Goal: Use online tool/utility: Use online tool/utility

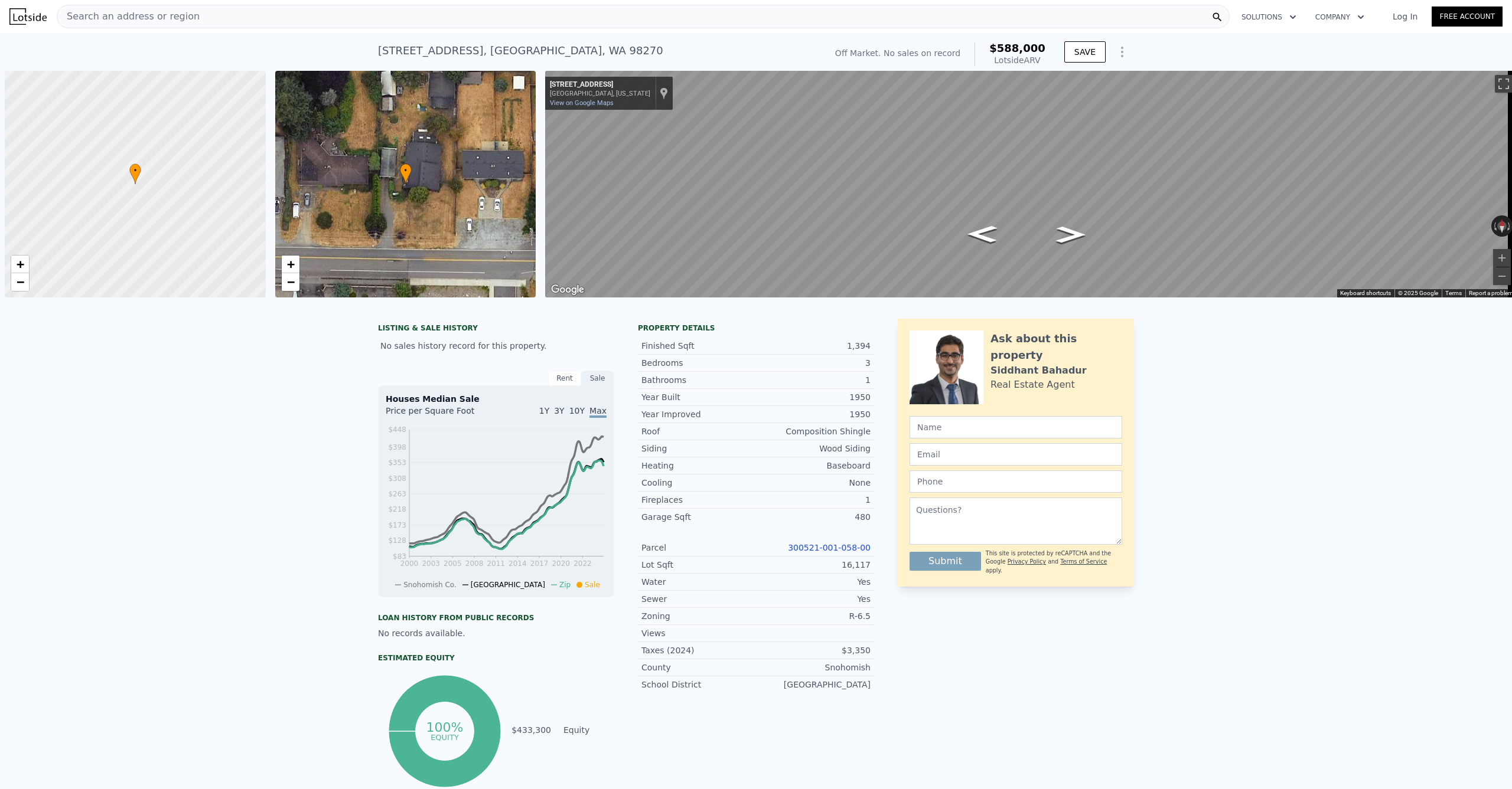
scroll to position [0, 5]
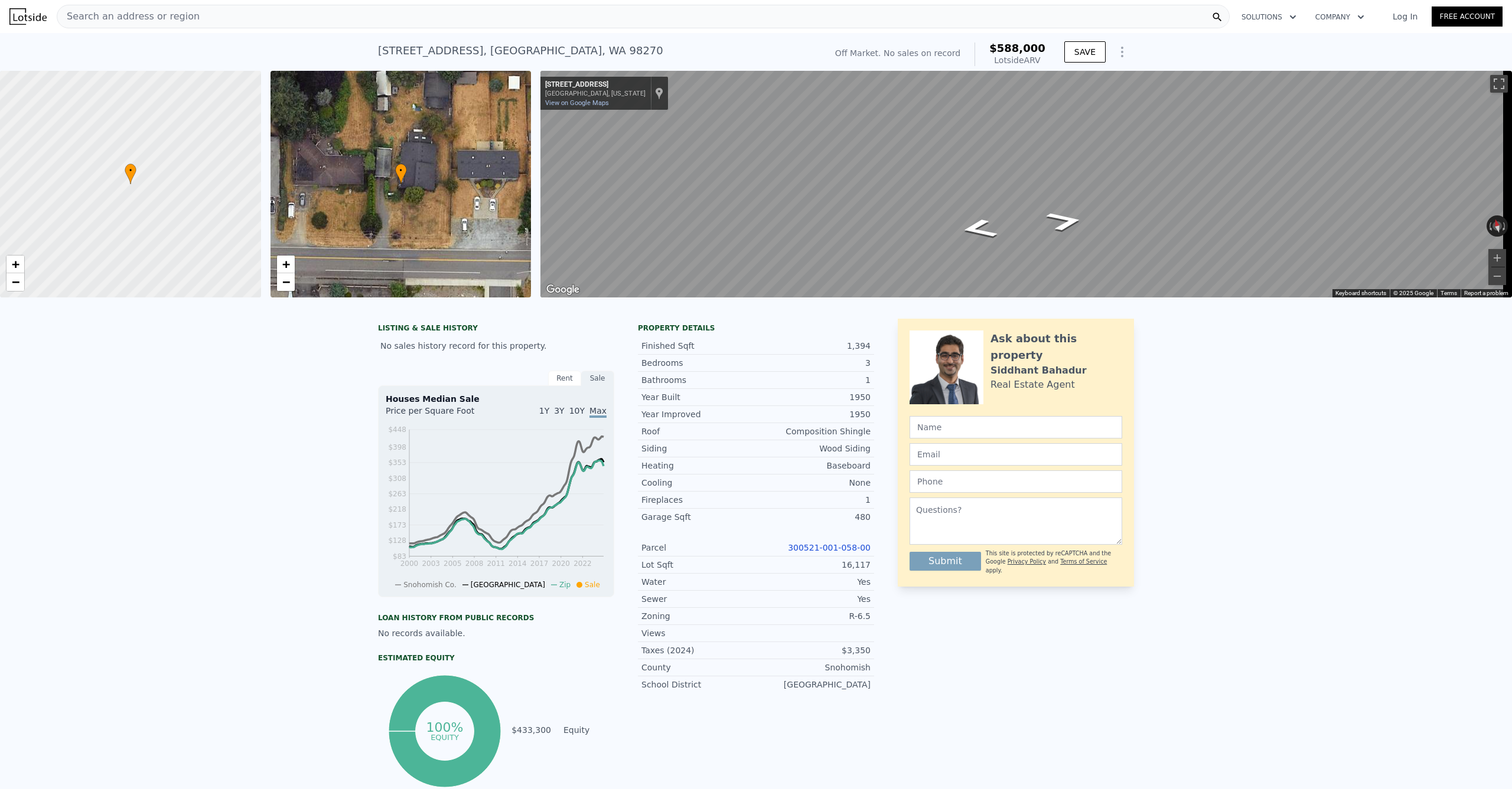
click at [227, 19] on div "Search an address or region" at bounding box center [643, 16] width 1173 height 23
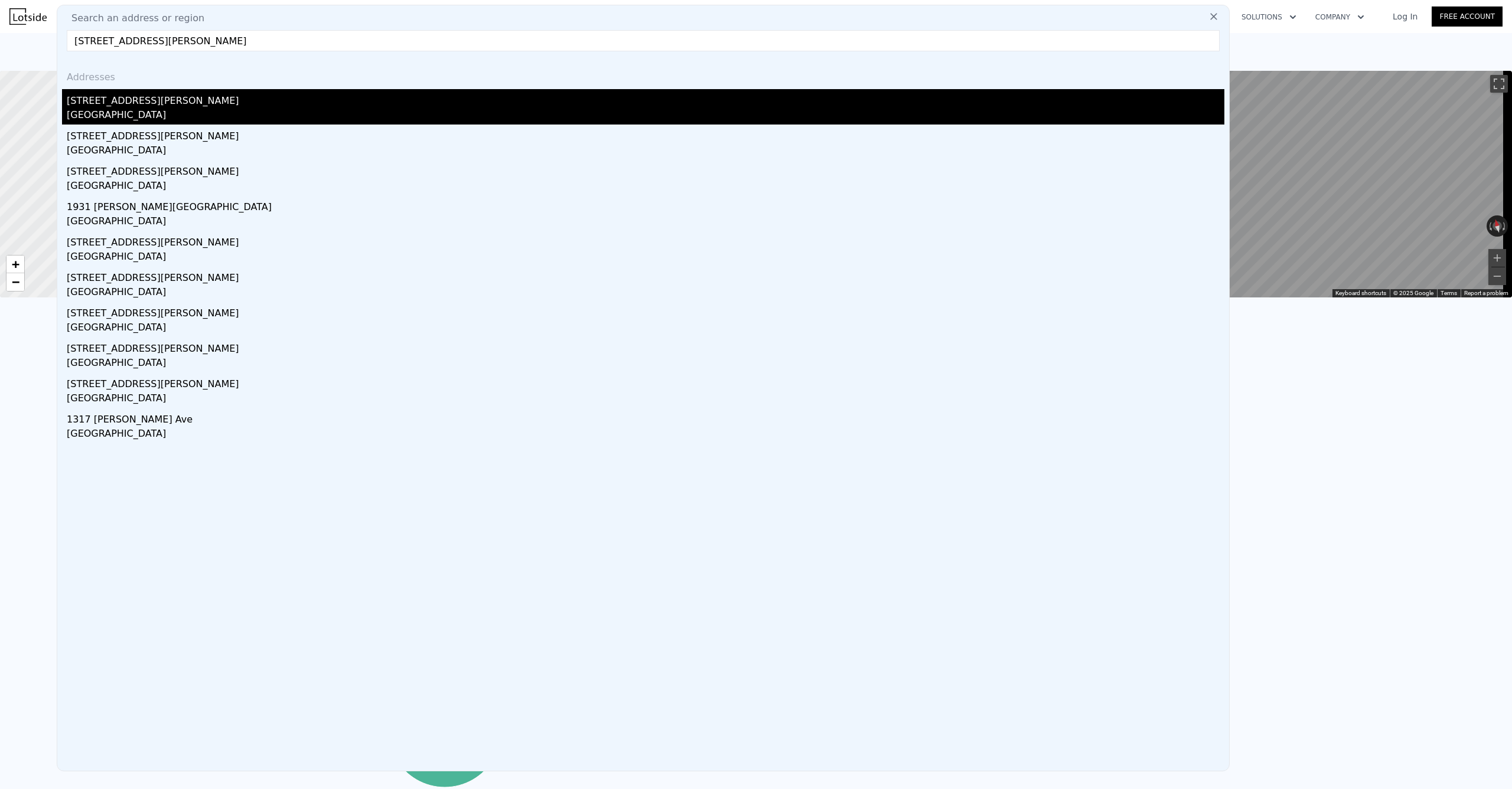
type input "[STREET_ADDRESS][PERSON_NAME]"
click at [133, 108] on div "[GEOGRAPHIC_DATA]" at bounding box center [645, 116] width 1158 height 16
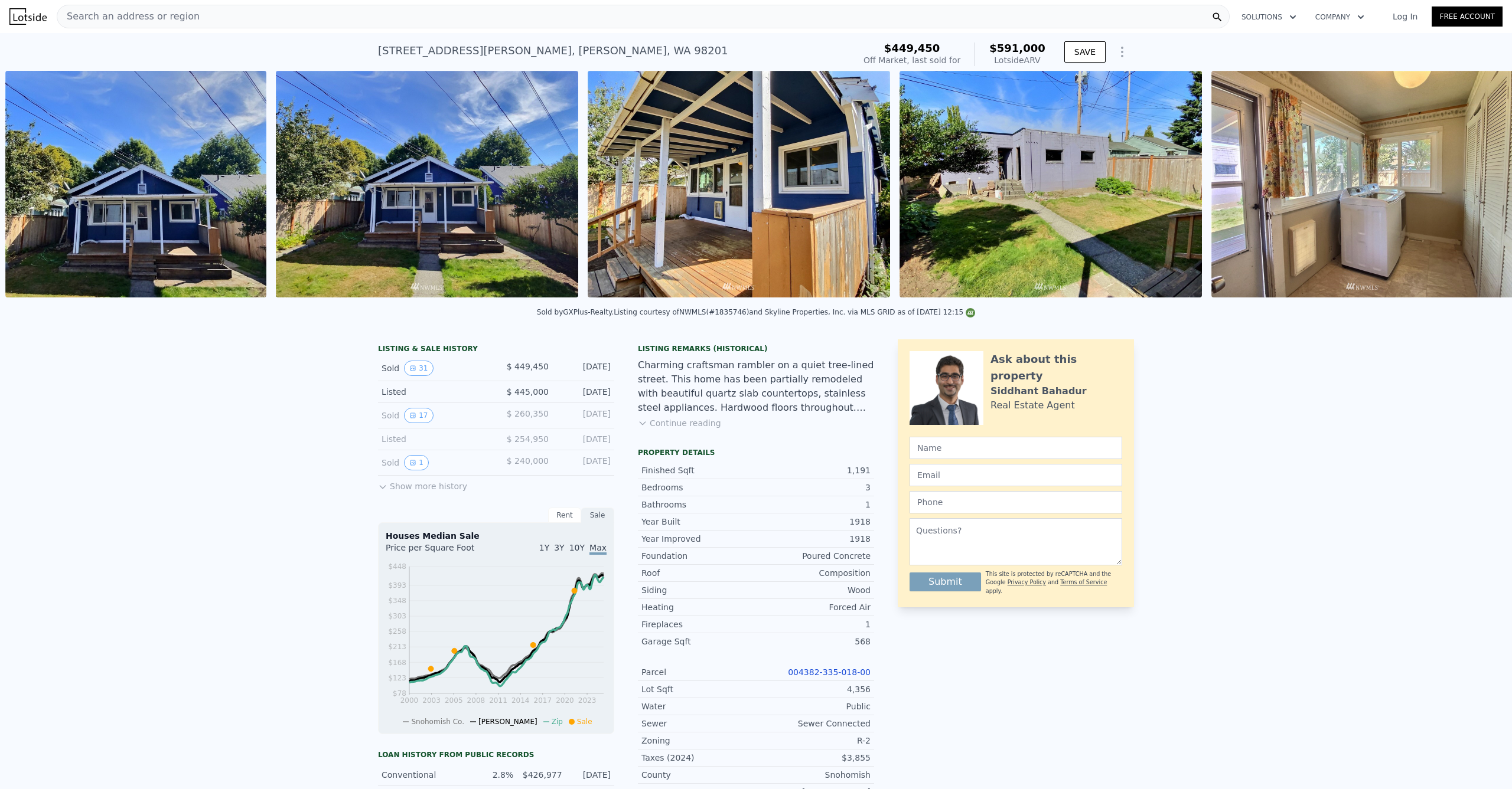
scroll to position [0, 7422]
drag, startPoint x: 1282, startPoint y: 300, endPoint x: 1378, endPoint y: 296, distance: 96.1
click at [1378, 296] on div at bounding box center [1362, 187] width 312 height 231
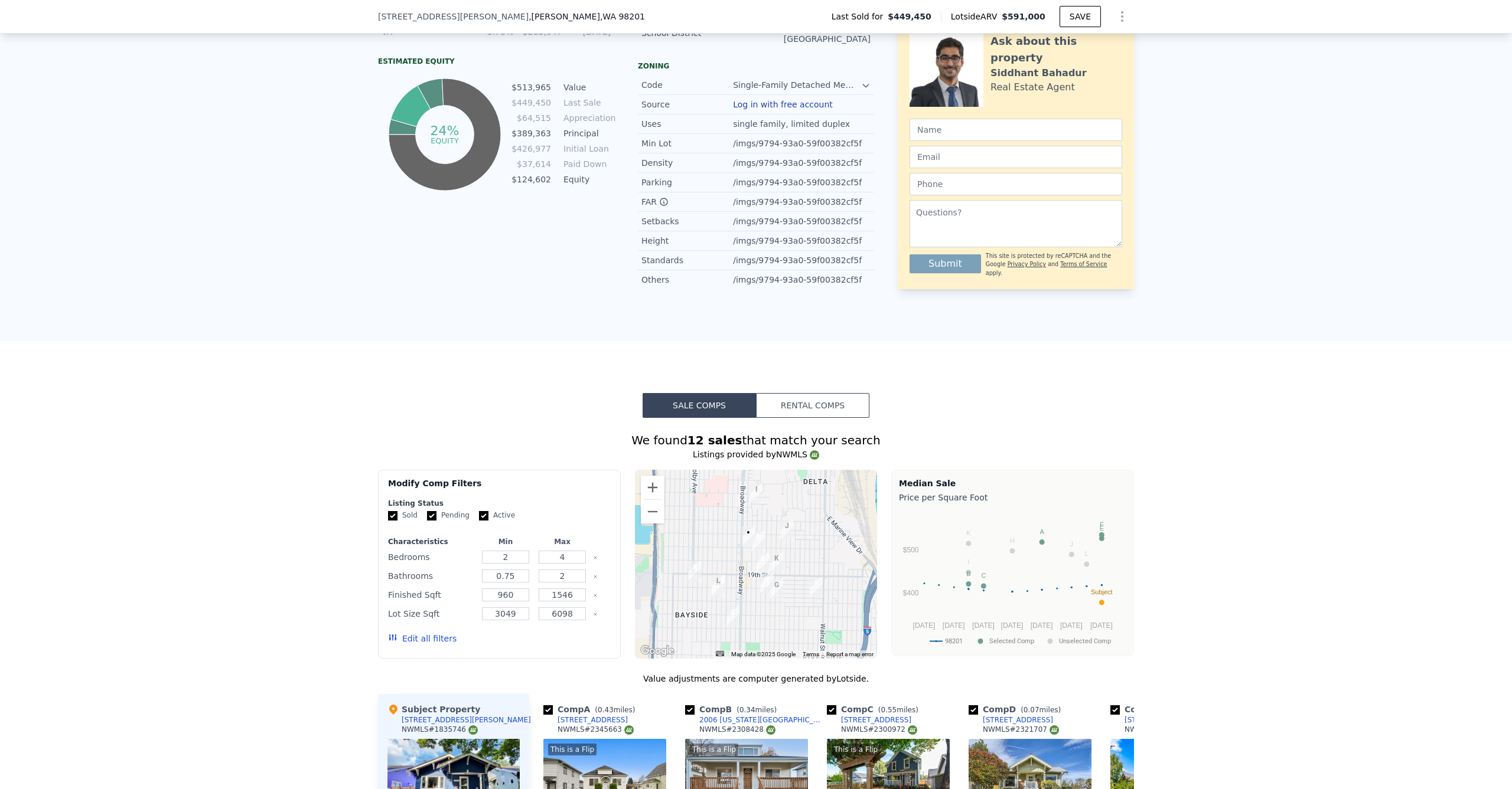
scroll to position [780, 0]
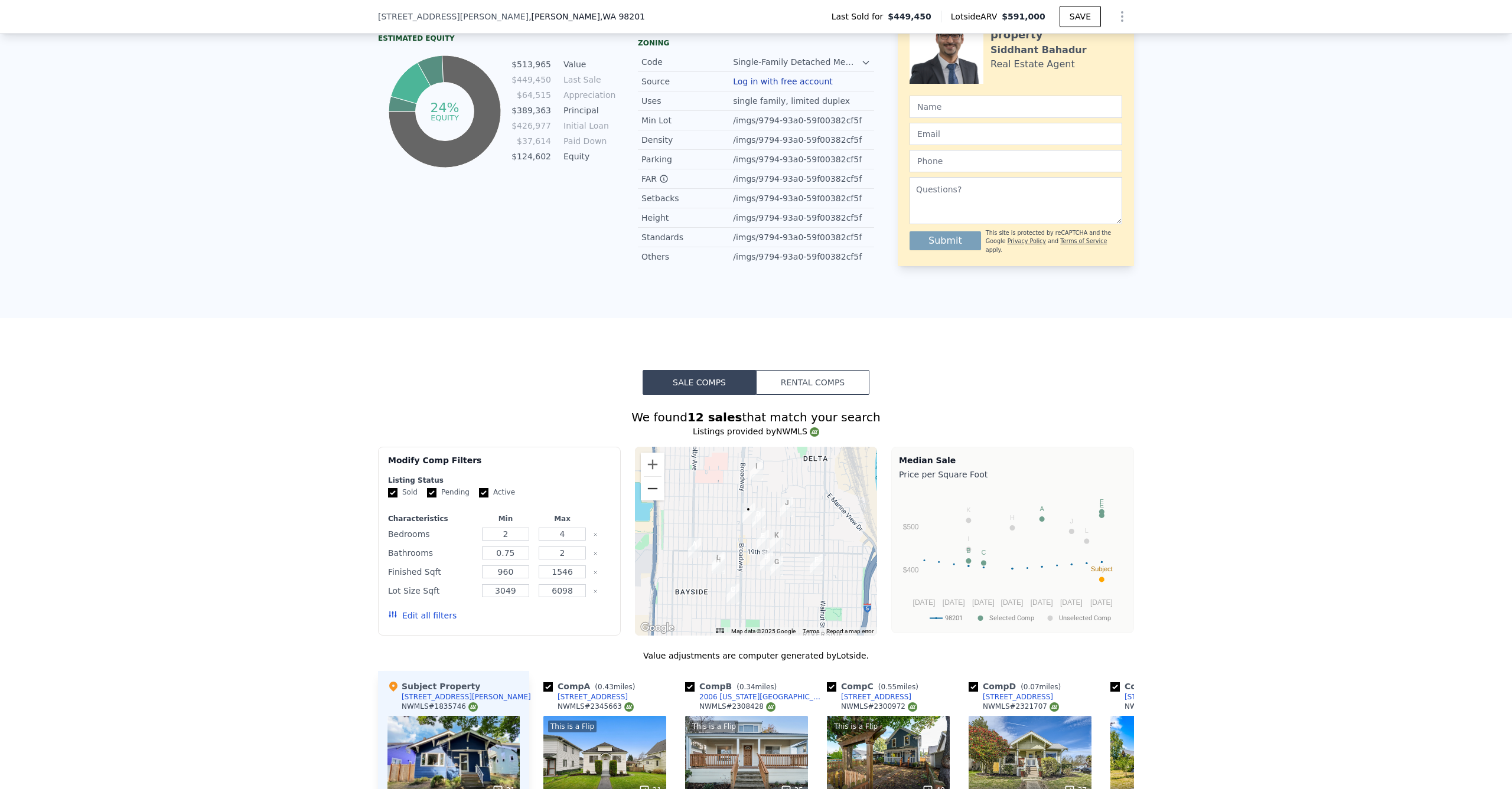
click at [647, 488] on button "Zoom out" at bounding box center [653, 489] width 24 height 23
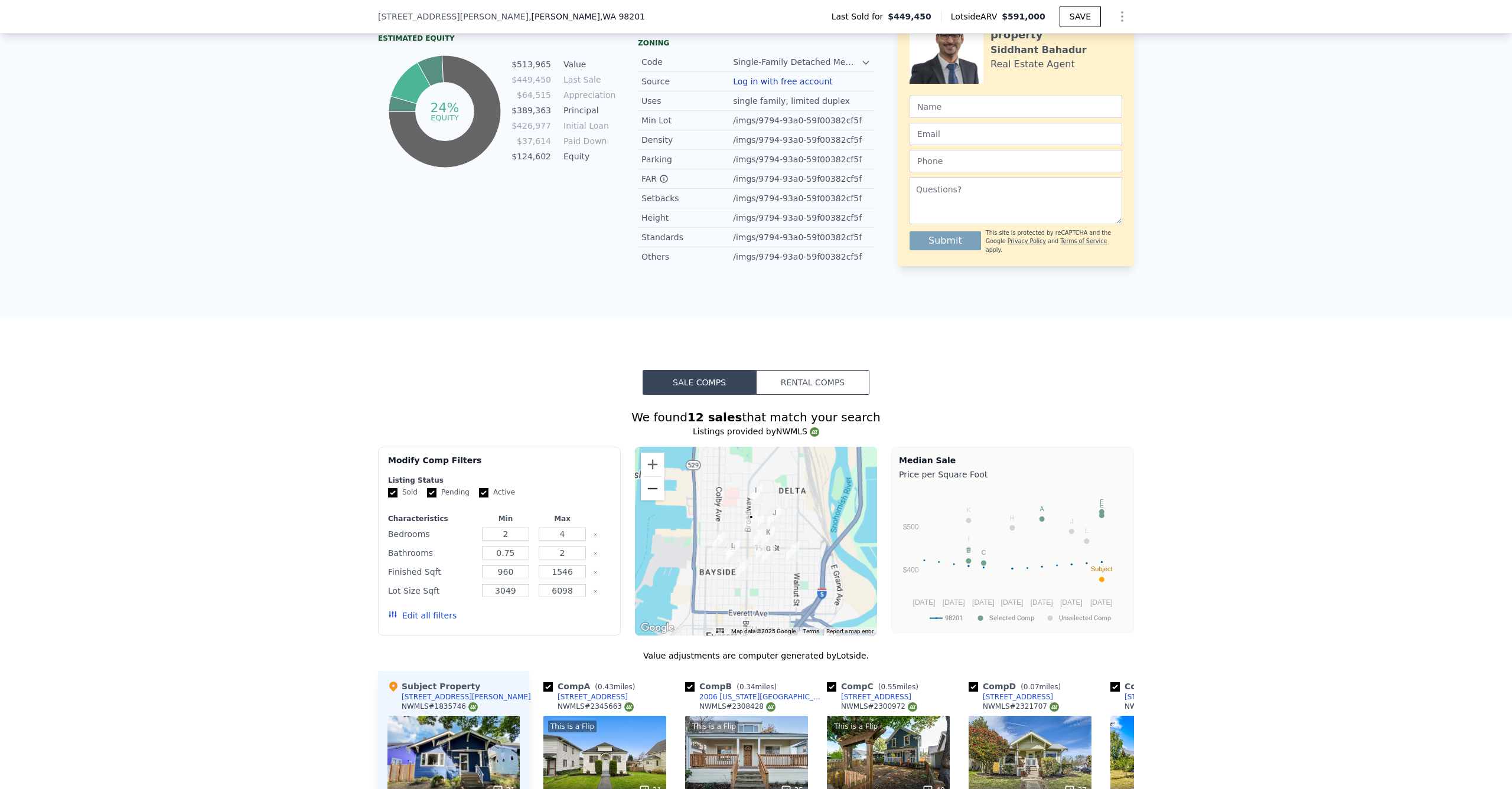
click at [648, 487] on button "Zoom out" at bounding box center [653, 489] width 24 height 23
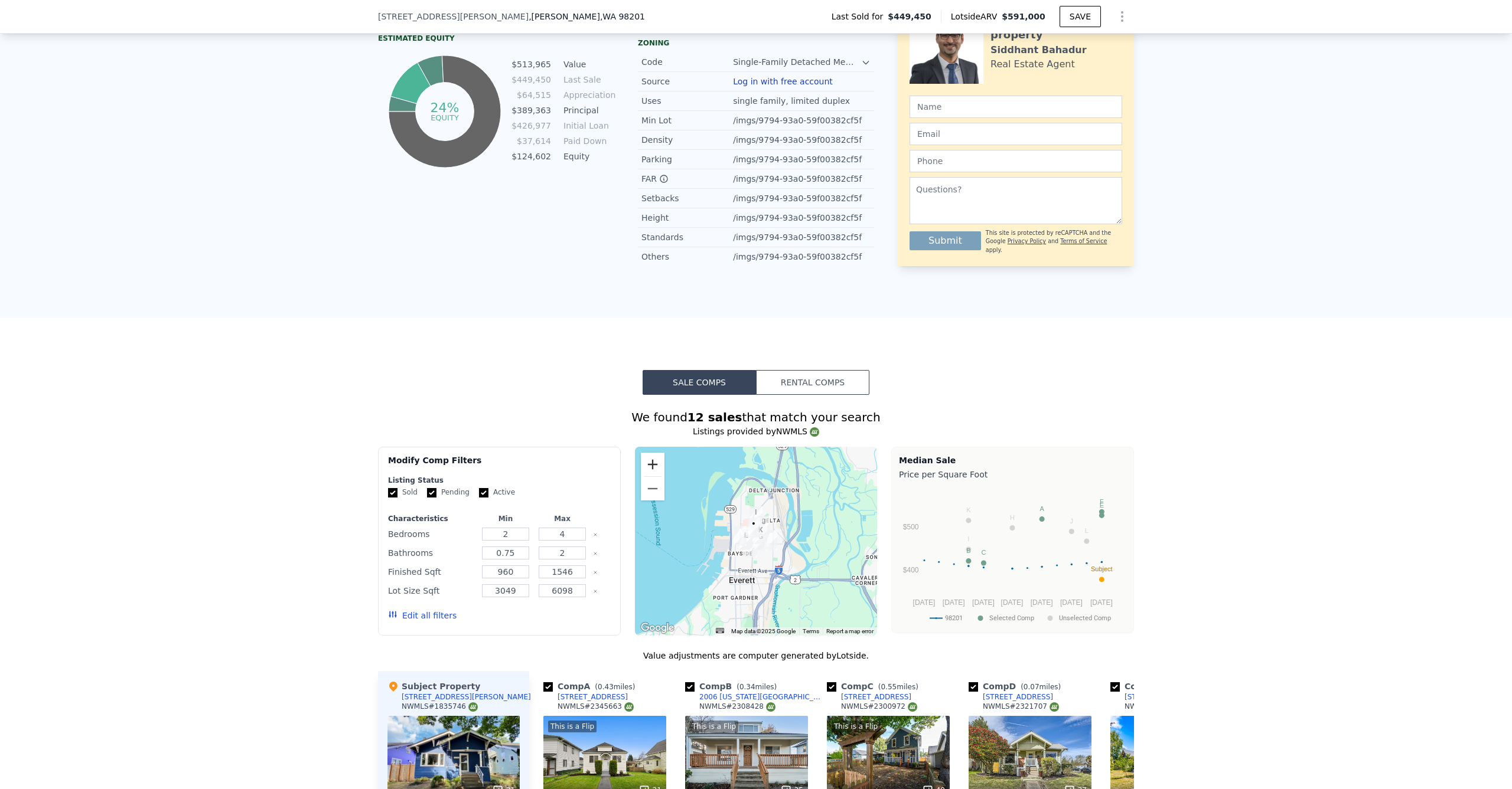
click at [641, 466] on button "Zoom in" at bounding box center [653, 465] width 24 height 23
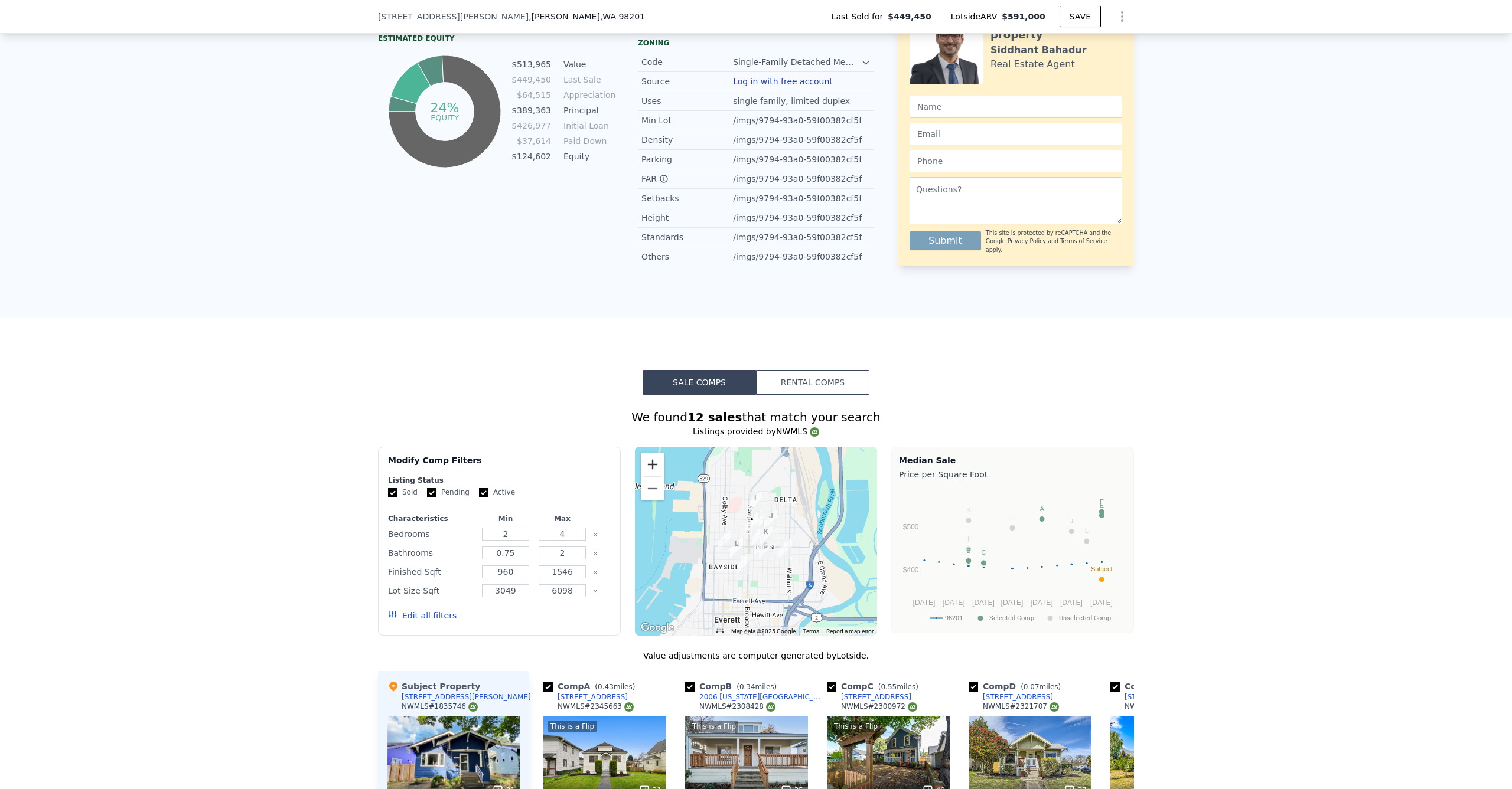
click at [642, 466] on button "Zoom in" at bounding box center [653, 465] width 24 height 23
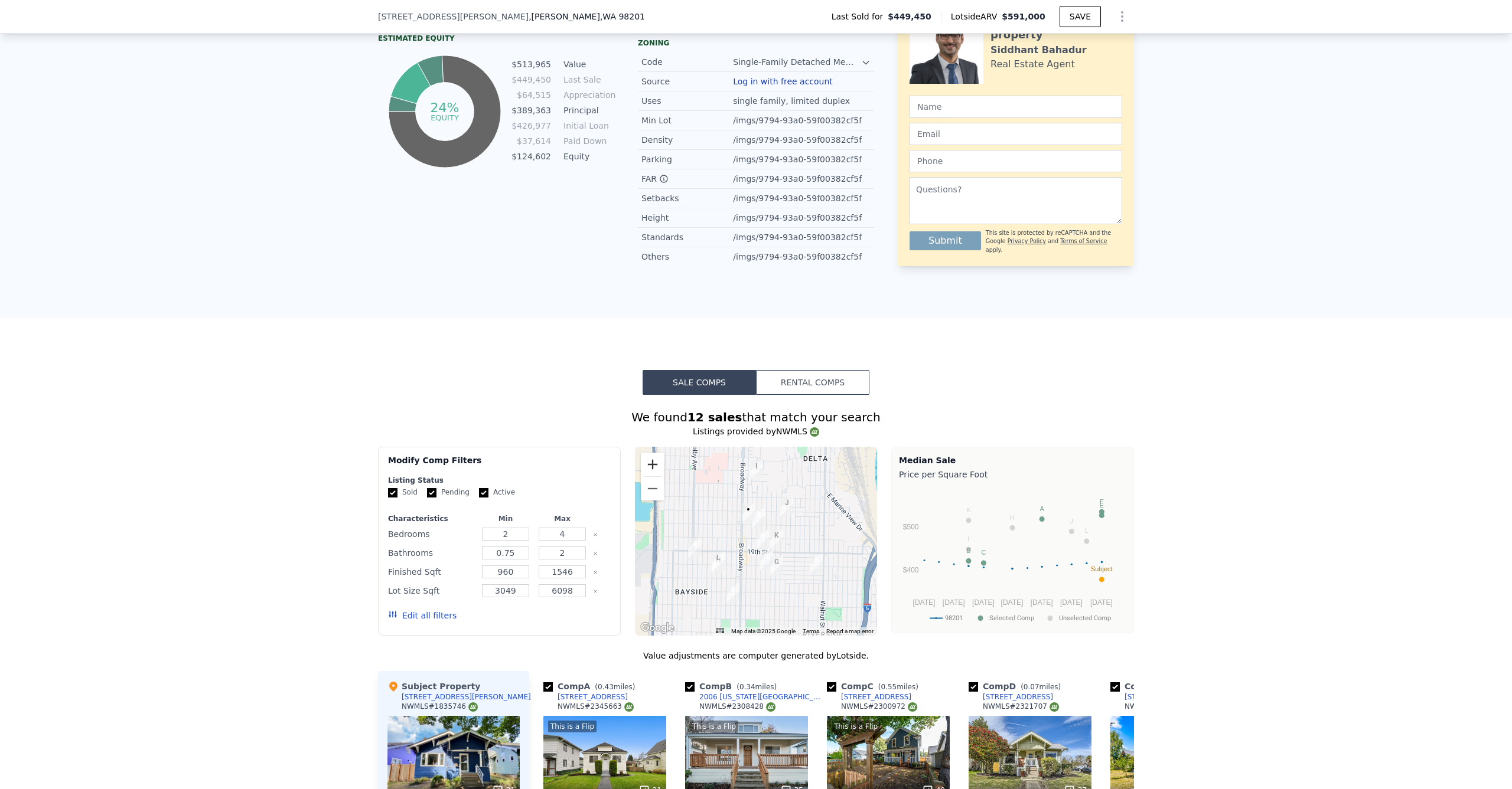
click at [643, 466] on button "Zoom in" at bounding box center [653, 465] width 24 height 23
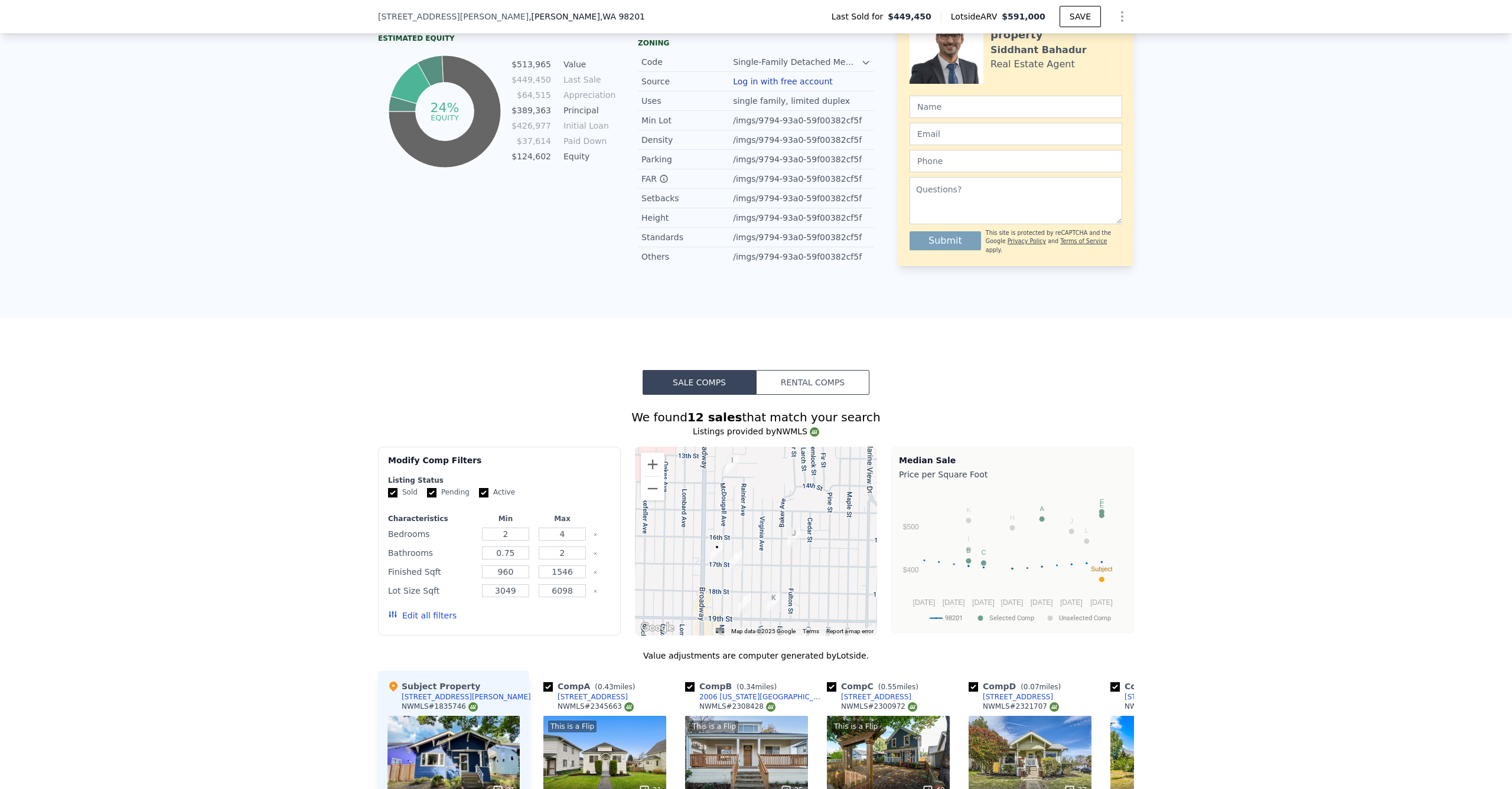
drag, startPoint x: 771, startPoint y: 519, endPoint x: 752, endPoint y: 569, distance: 53.5
click at [746, 575] on div at bounding box center [756, 541] width 243 height 189
drag, startPoint x: 767, startPoint y: 555, endPoint x: 744, endPoint y: 568, distance: 26.4
click at [744, 568] on div at bounding box center [756, 541] width 243 height 189
drag, startPoint x: 800, startPoint y: 540, endPoint x: 808, endPoint y: 487, distance: 53.6
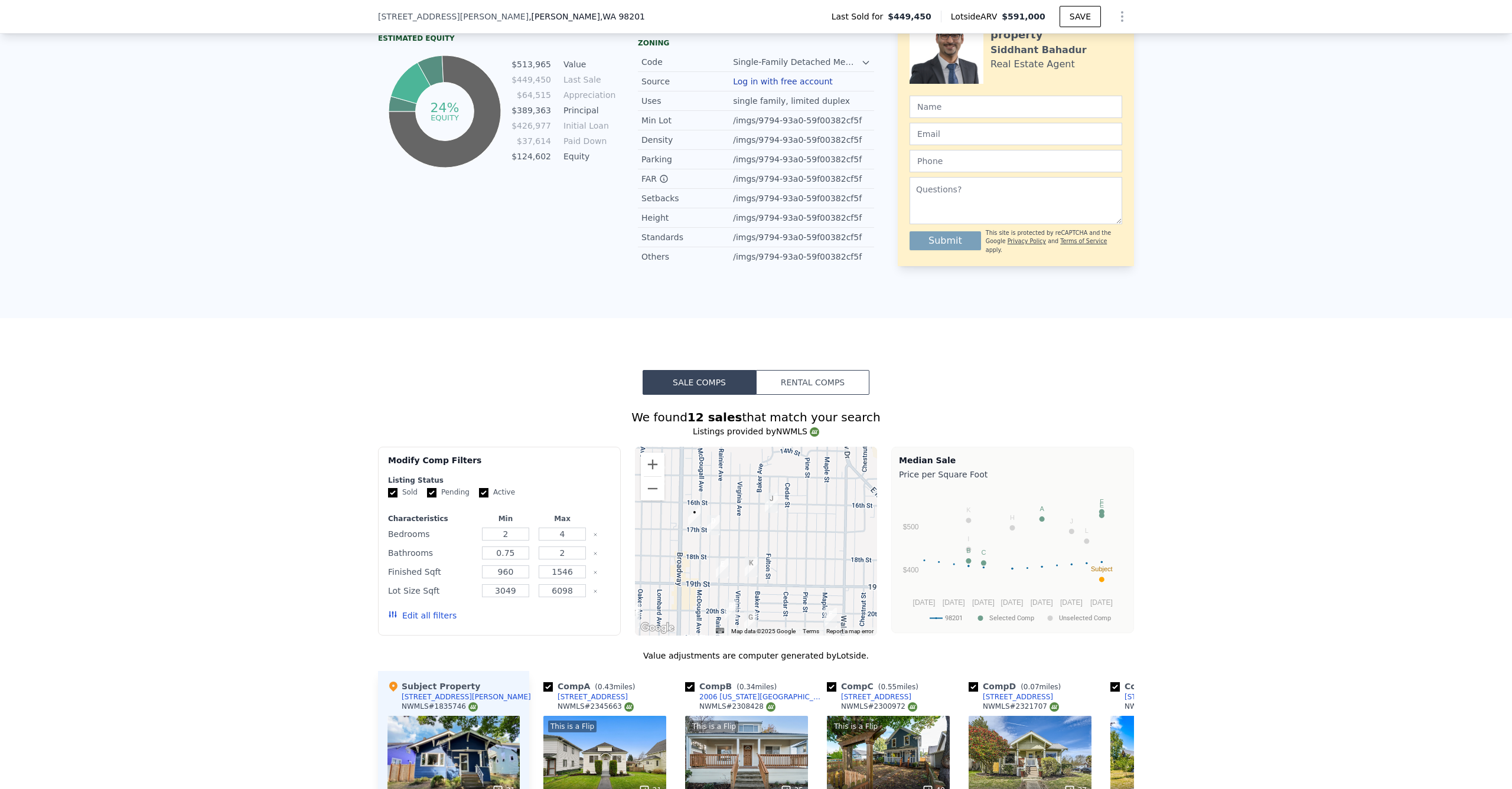
click at [808, 487] on div at bounding box center [756, 541] width 243 height 189
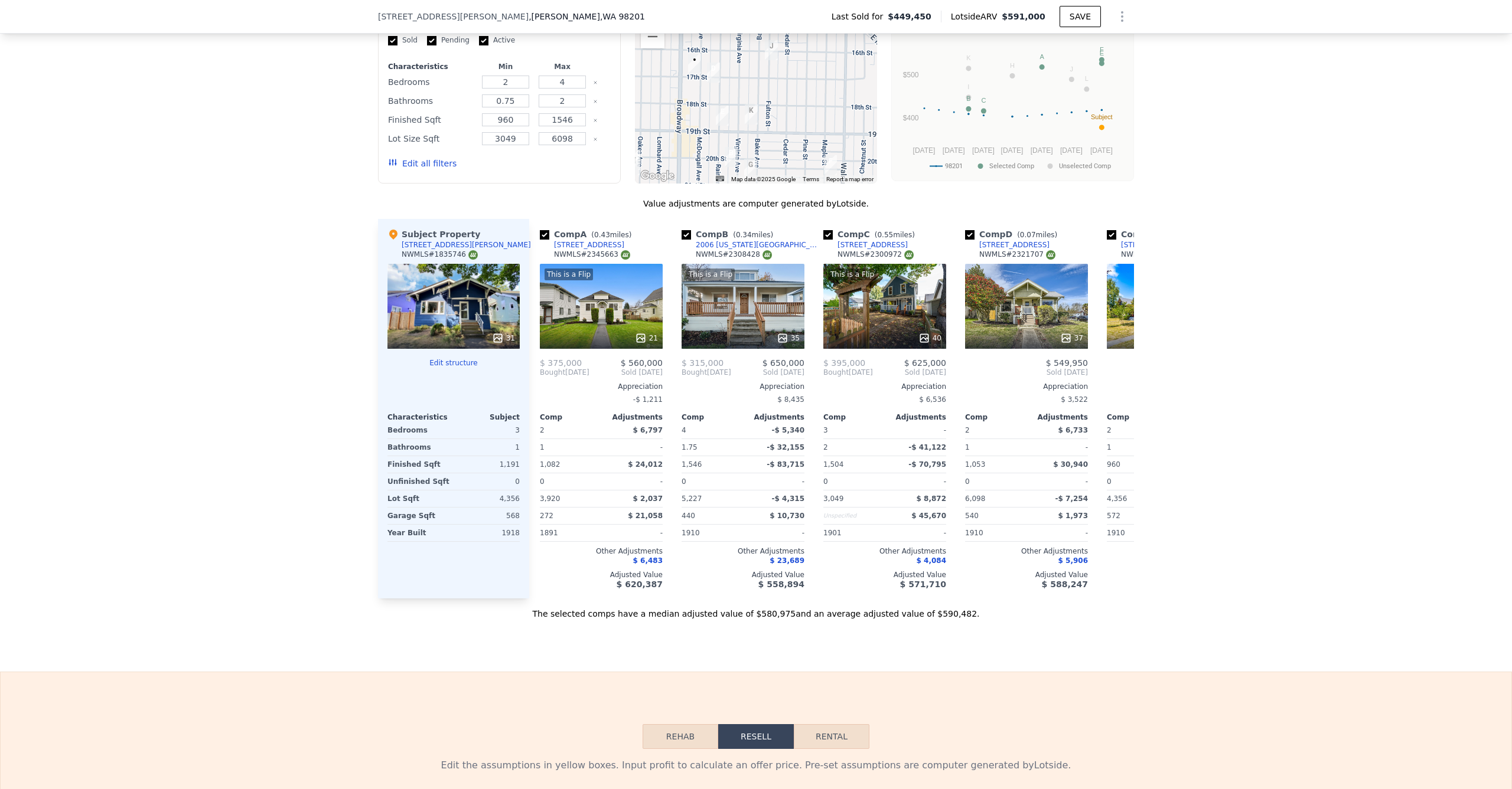
scroll to position [0, 0]
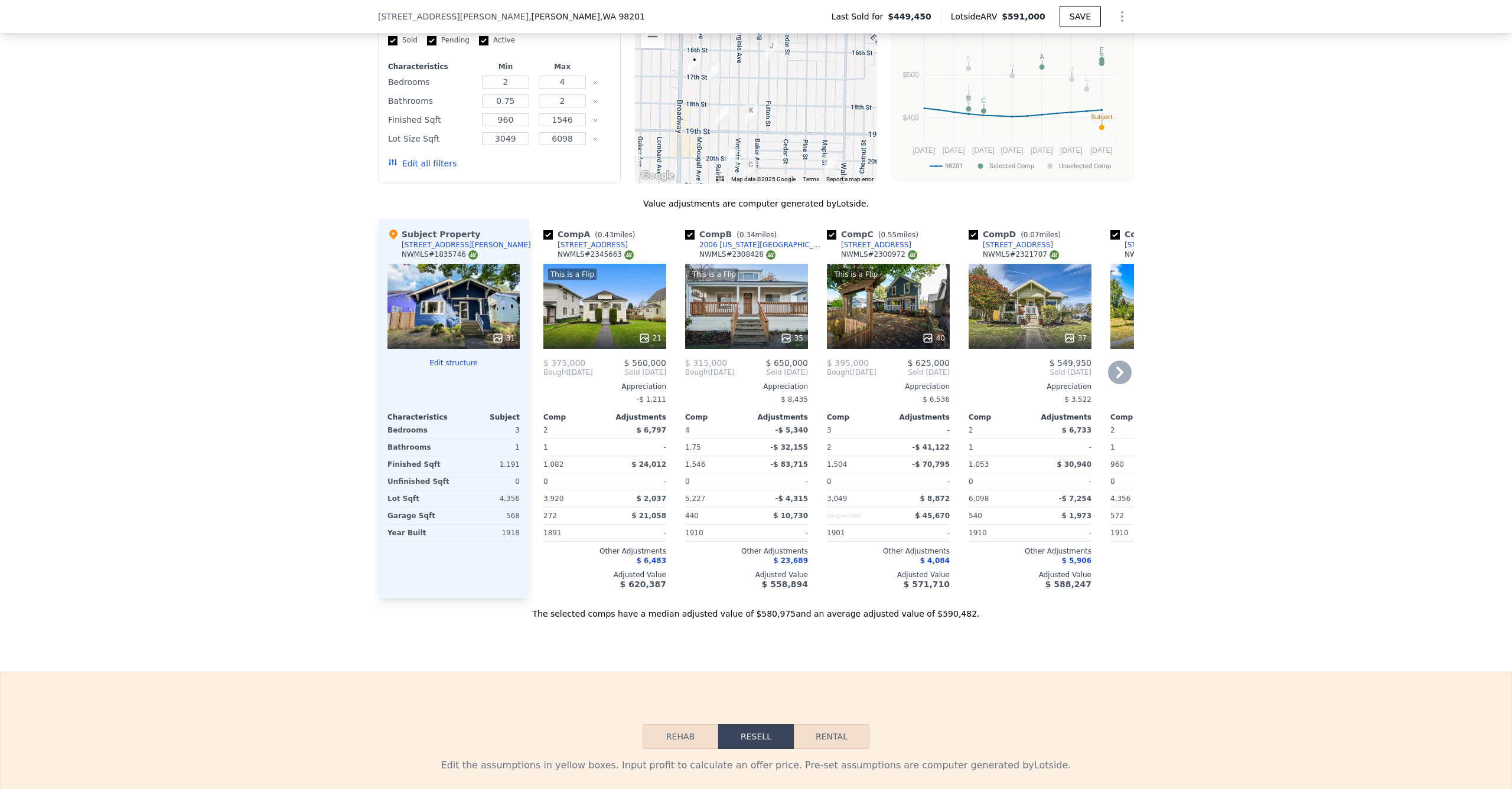
click at [591, 302] on div "This is a Flip 21" at bounding box center [605, 306] width 123 height 85
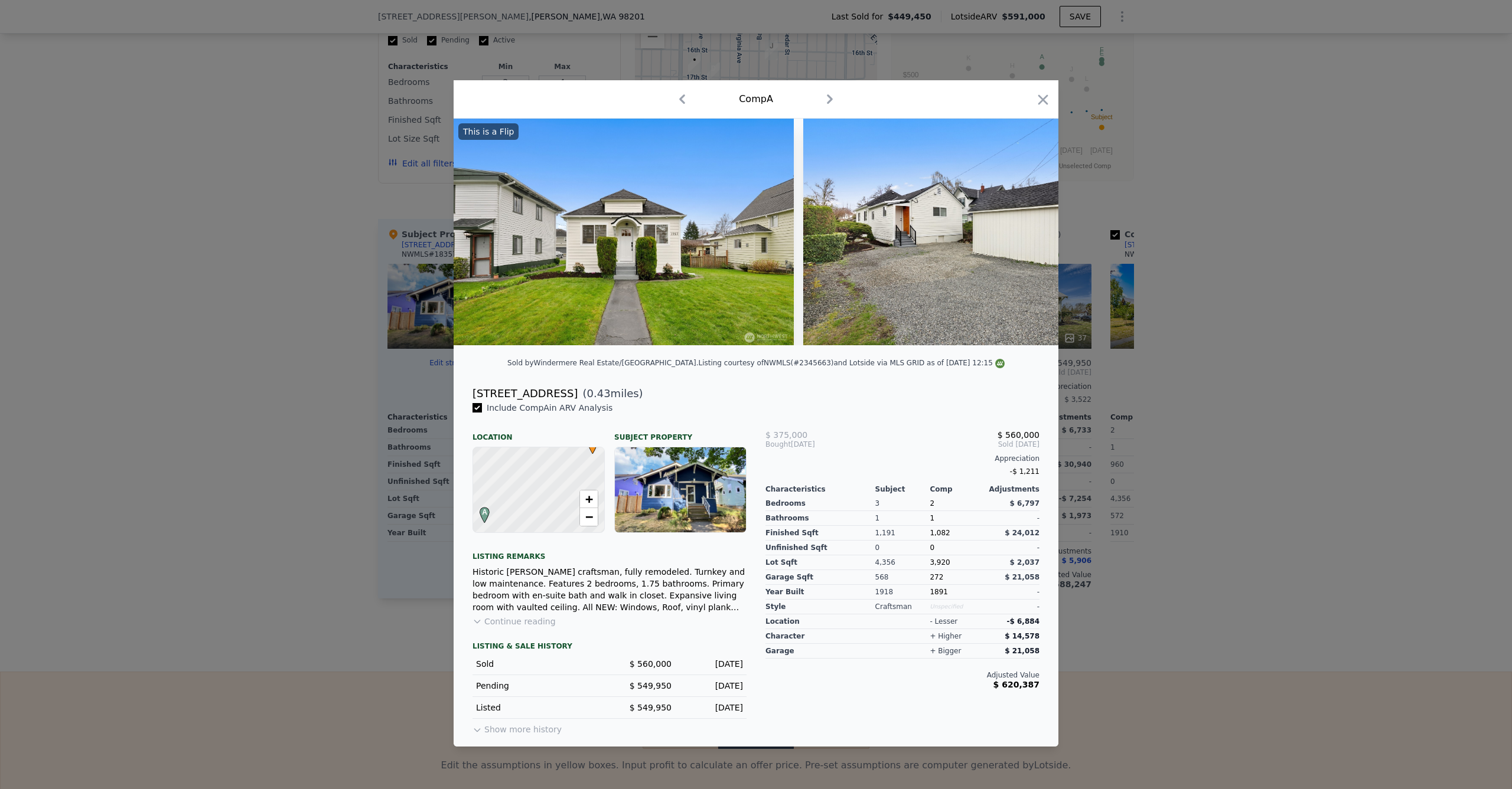
click at [320, 340] on div at bounding box center [756, 394] width 1512 height 789
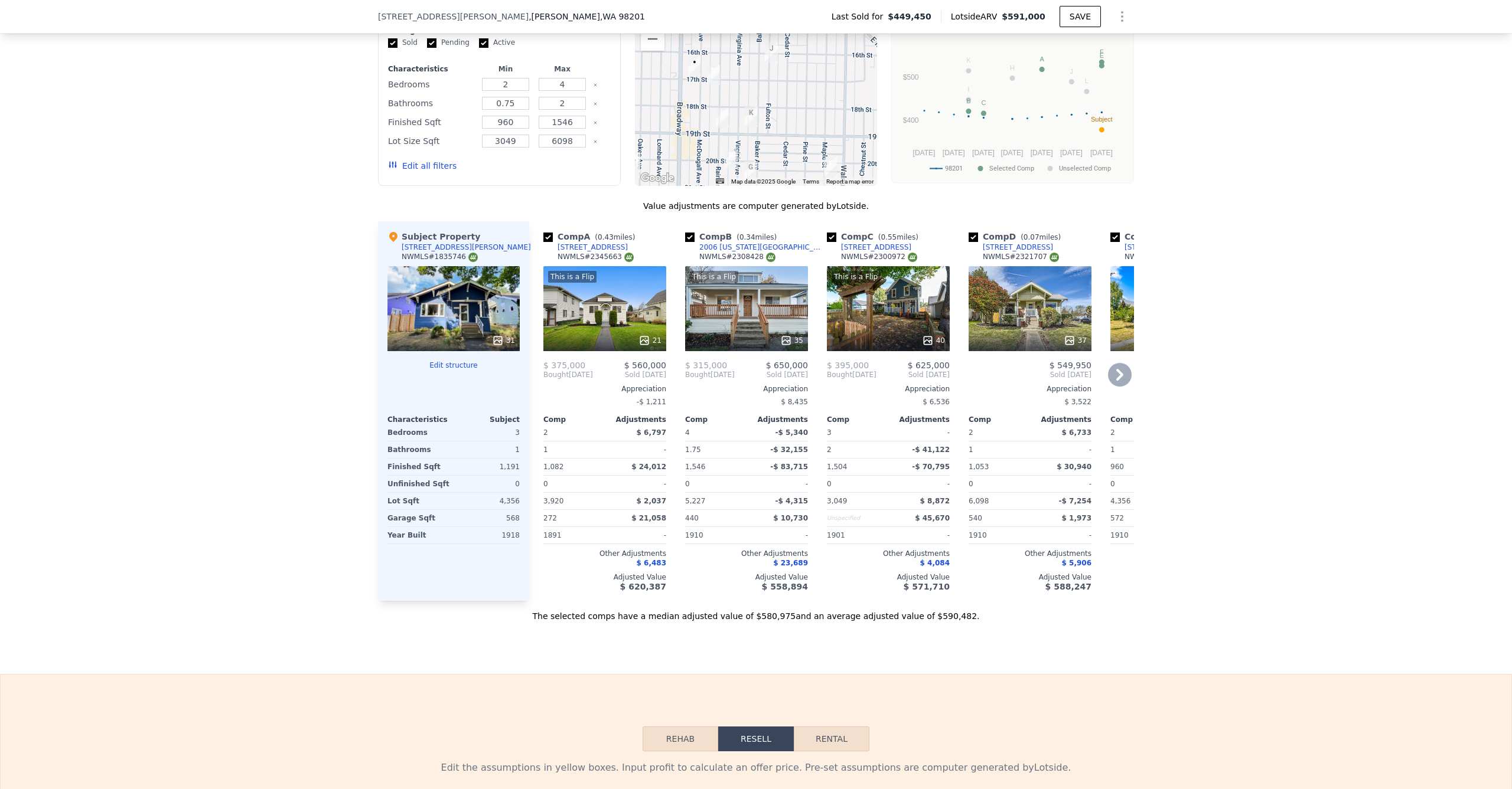
scroll to position [1228, 0]
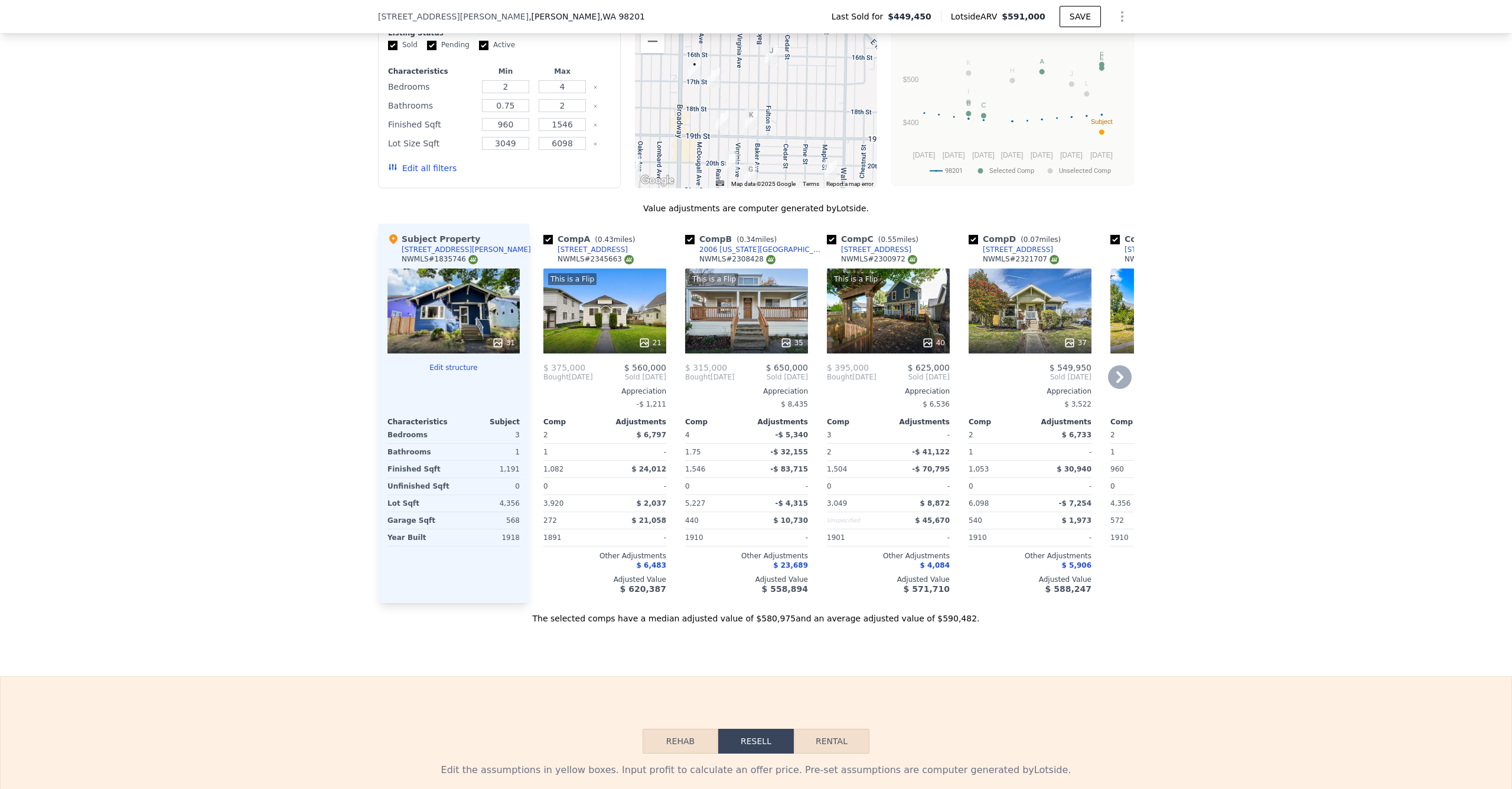
click at [584, 328] on div "This is a Flip 21" at bounding box center [605, 311] width 123 height 85
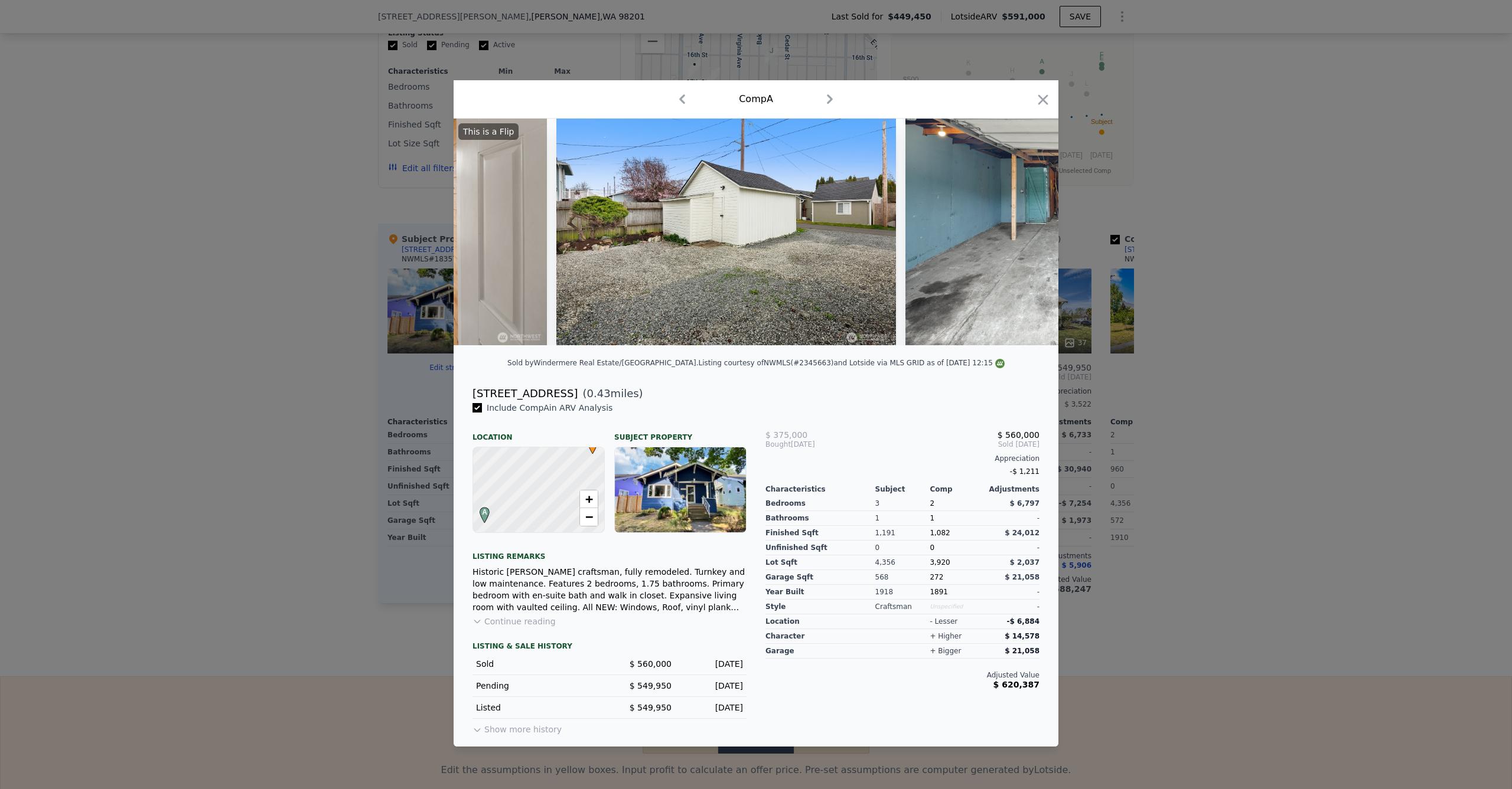
scroll to position [0, 5953]
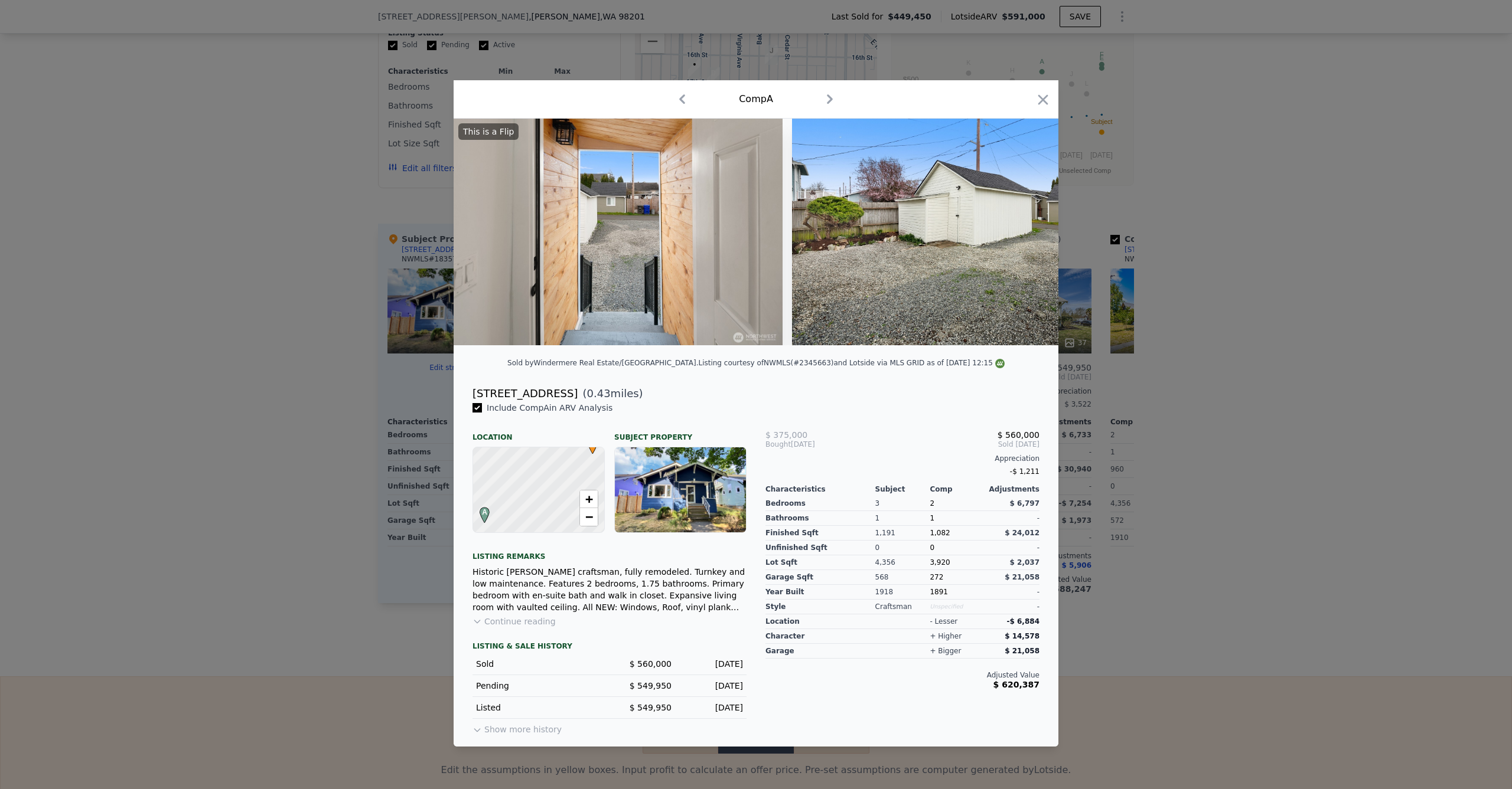
click at [280, 369] on div at bounding box center [756, 394] width 1512 height 789
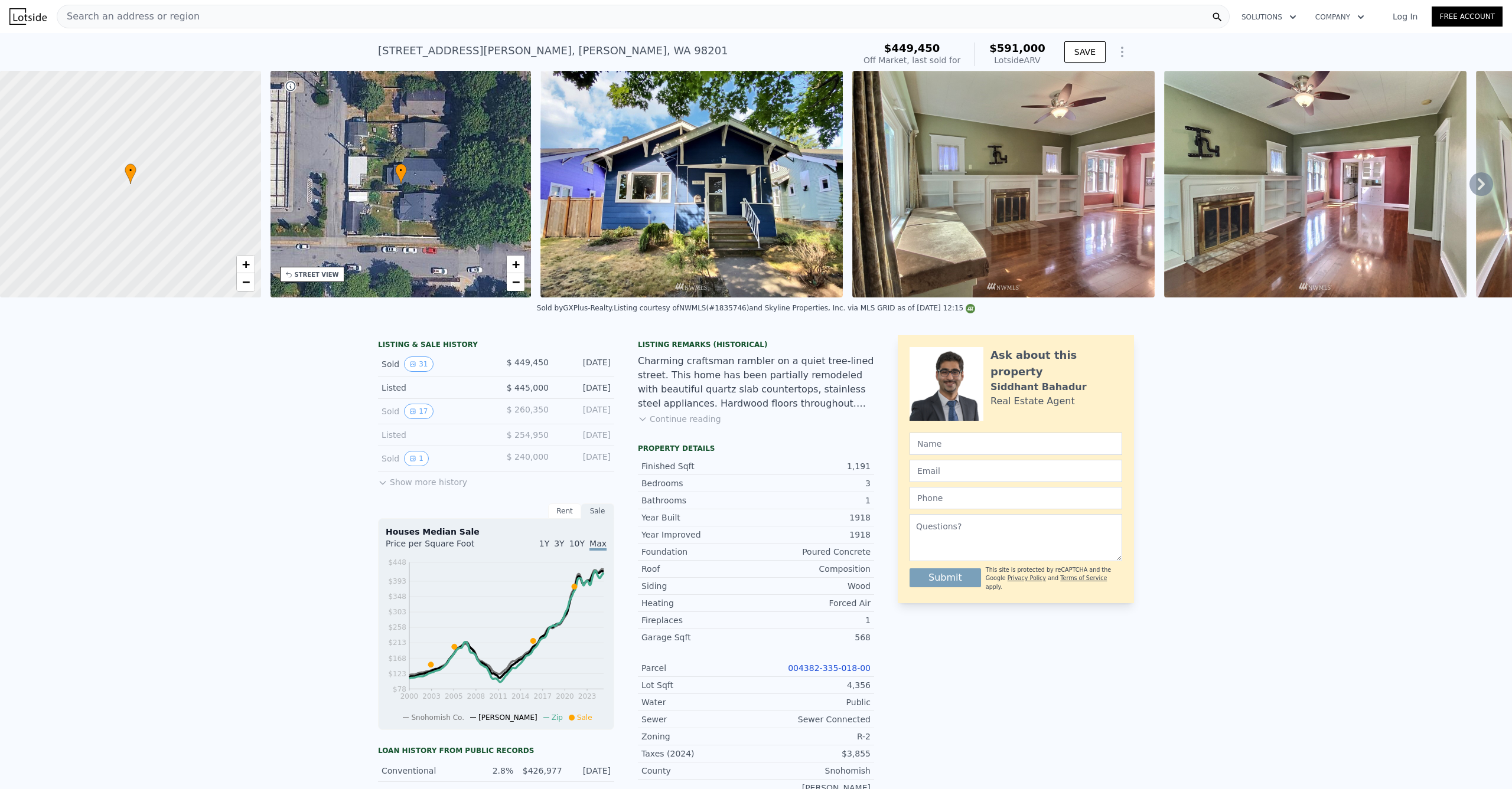
drag, startPoint x: 607, startPoint y: 418, endPoint x: 482, endPoint y: 419, distance: 125.0
click at [492, 416] on div "Sold 17 $ 260,350 [DATE]" at bounding box center [496, 412] width 236 height 25
drag, startPoint x: 519, startPoint y: 367, endPoint x: 616, endPoint y: 368, distance: 97.0
click at [616, 368] on div "LISTING & SALE HISTORY Sold 31 $ 449,450 [DATE] Listed $ 445,000 [DATE] Sold 17…" at bounding box center [626, 693] width 496 height 715
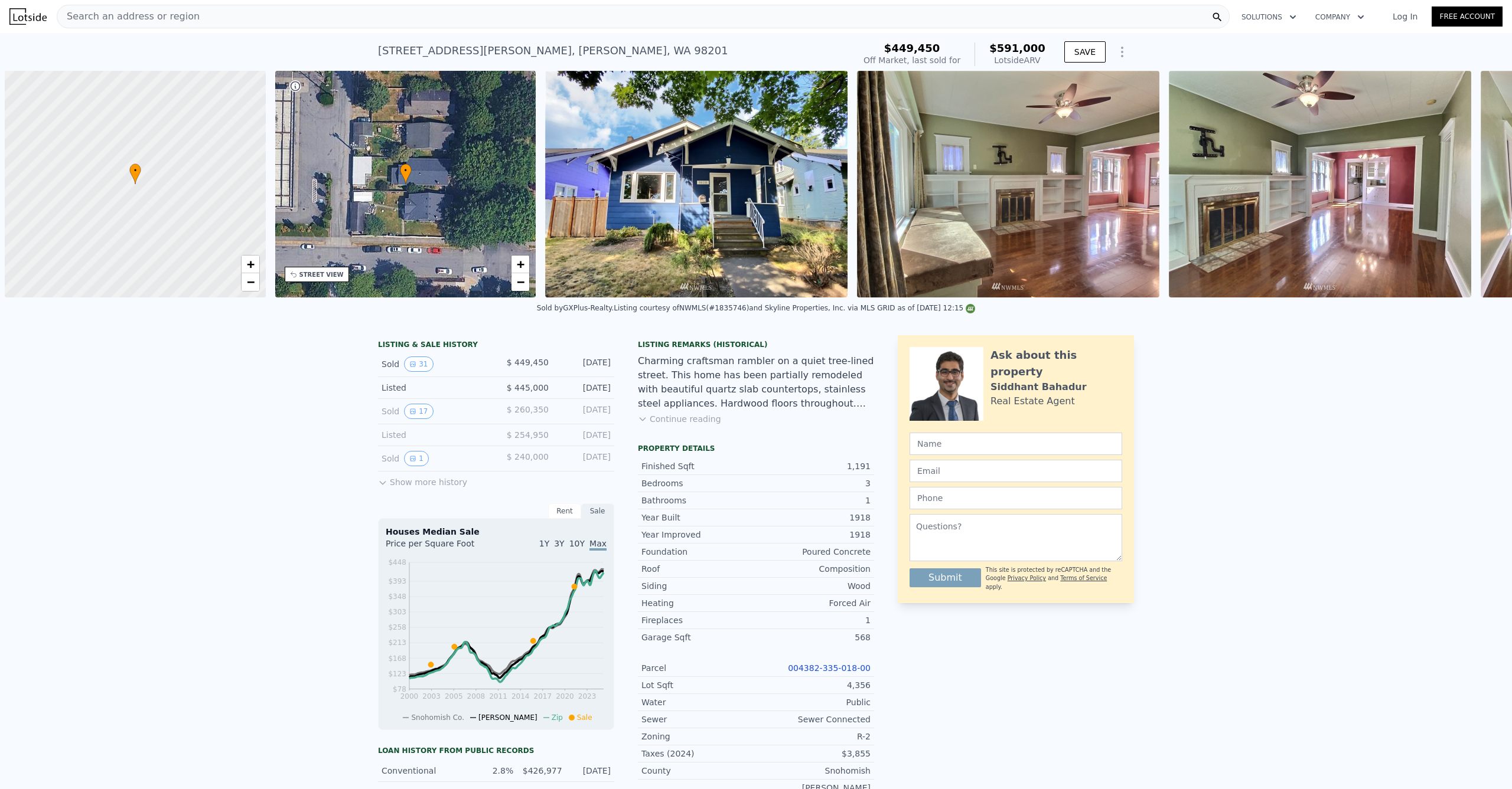
scroll to position [0, 5]
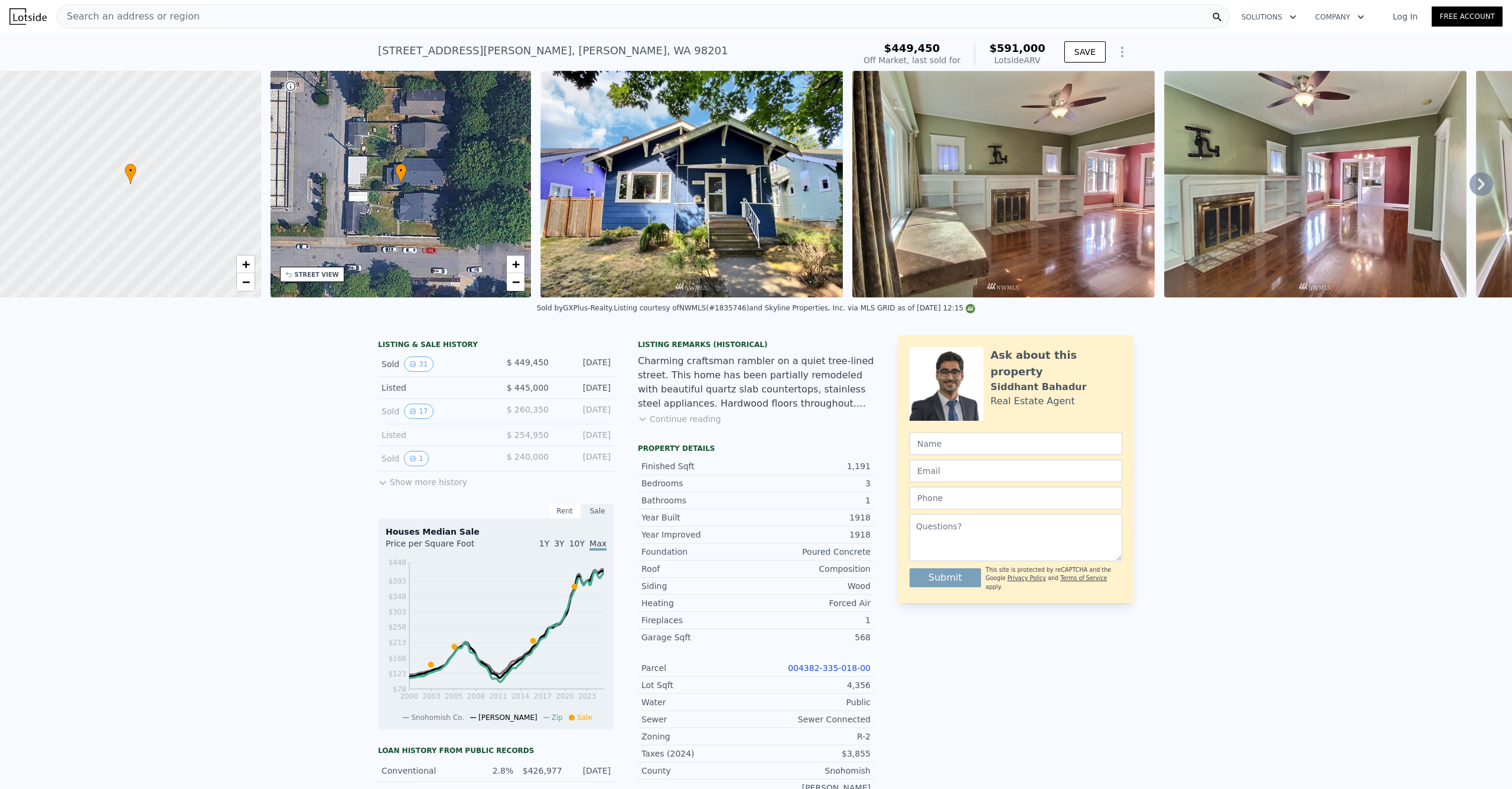
click at [160, 360] on div "LISTING & SALE HISTORY Sold 31 $ 449,450 [DATE] Listed $ 445,000 [DATE] Sold 17…" at bounding box center [756, 714] width 1512 height 777
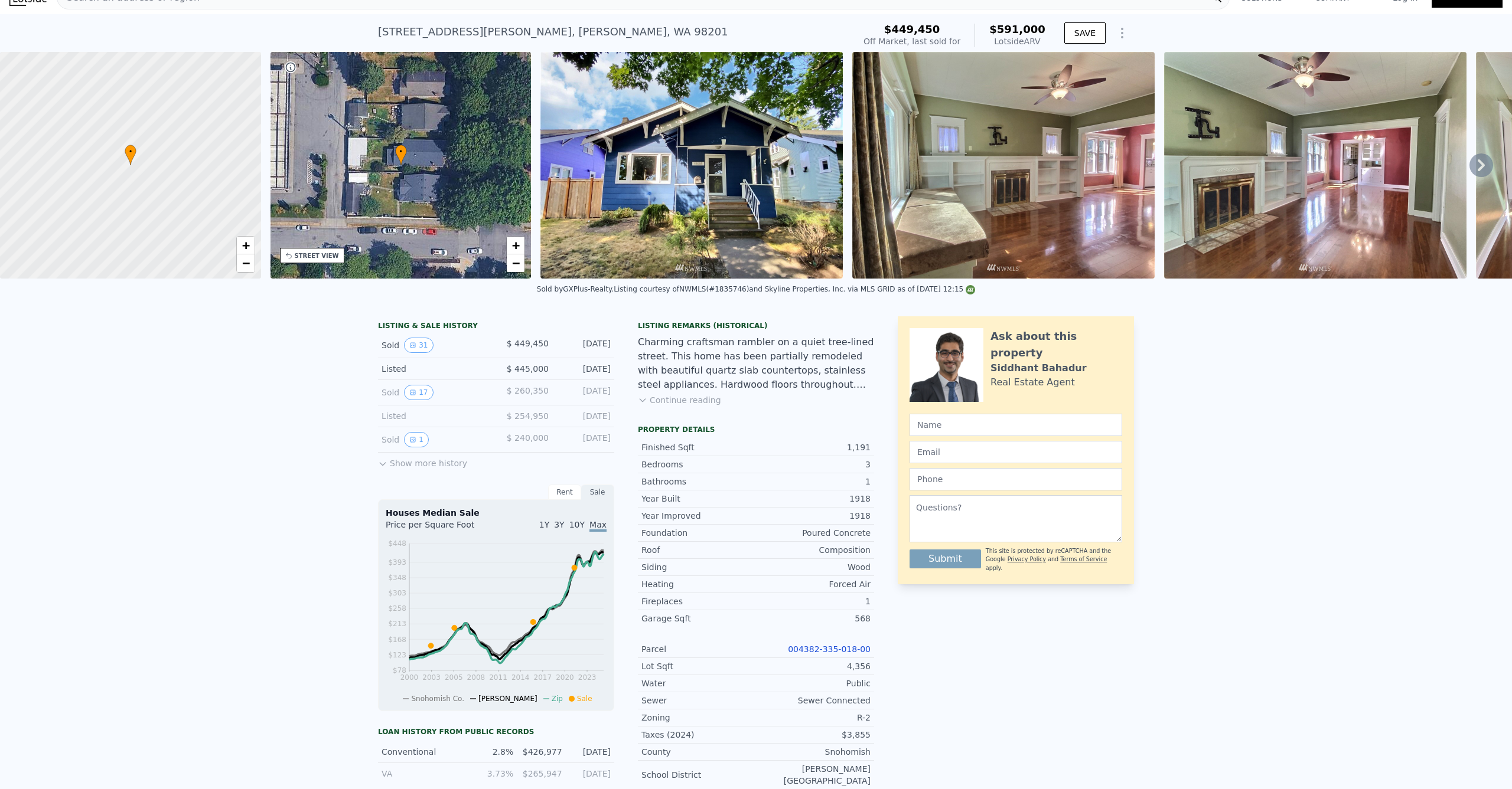
click at [689, 406] on button "Continue reading" at bounding box center [680, 400] width 84 height 12
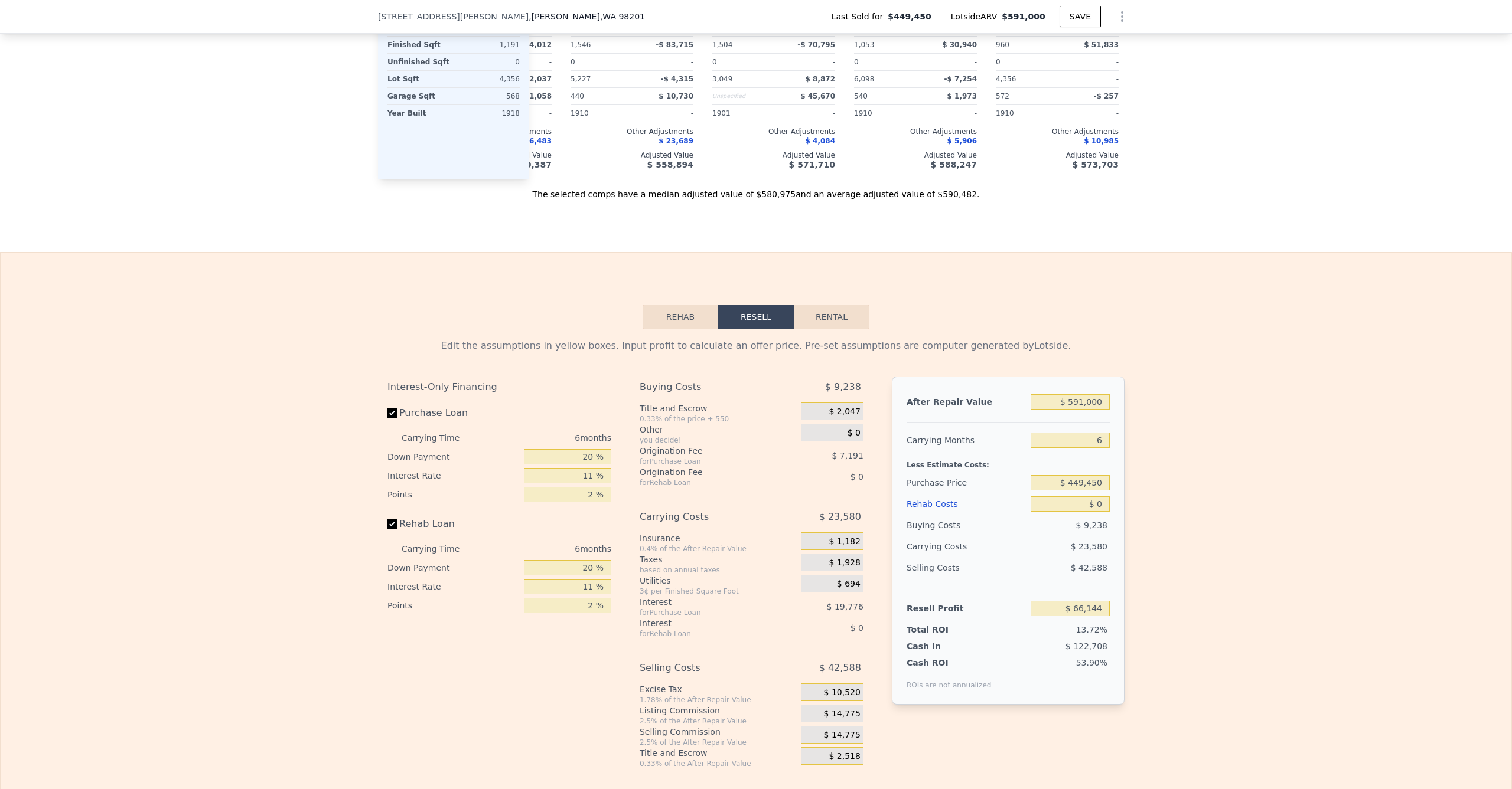
scroll to position [1801, 0]
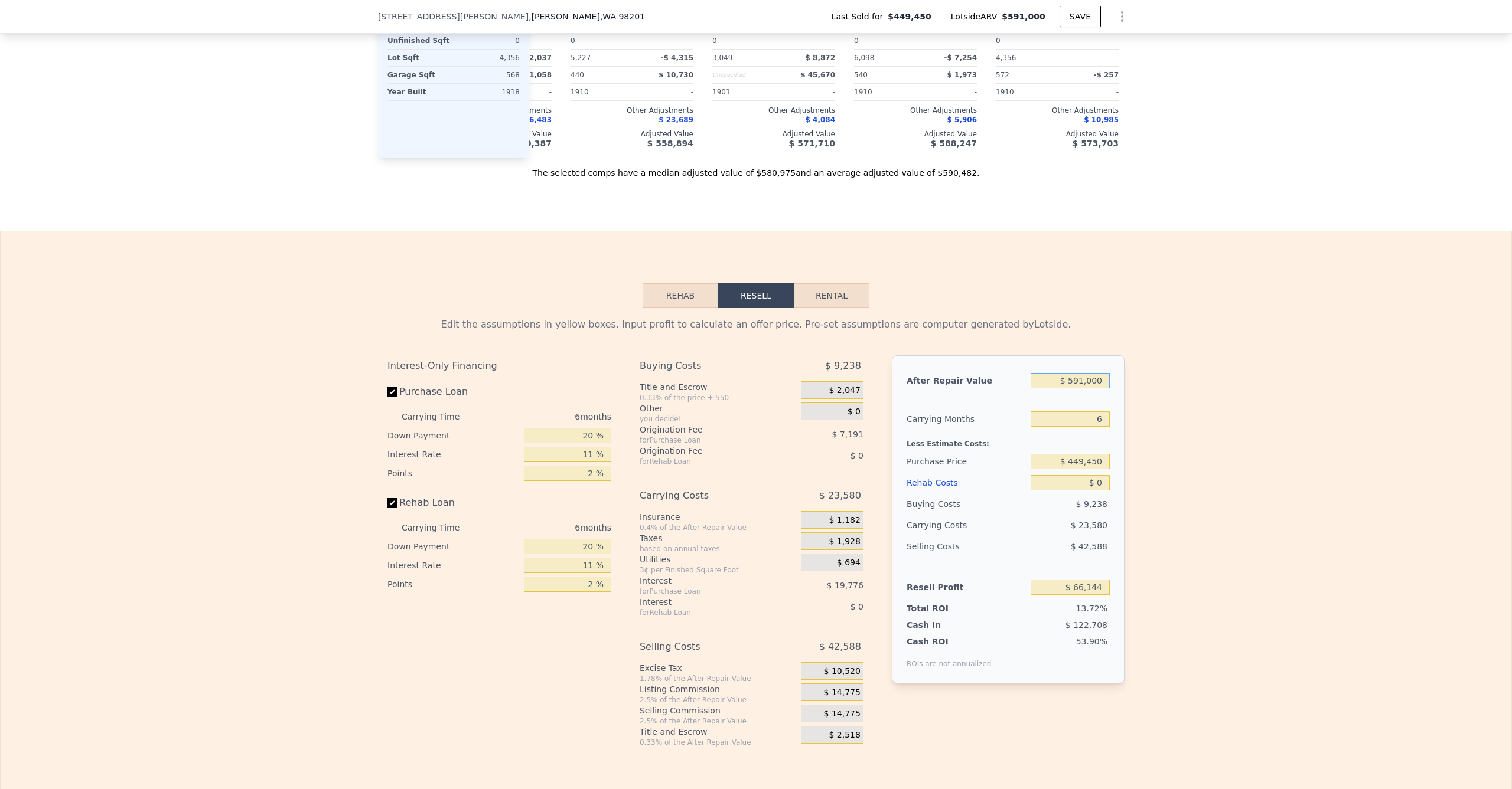
click at [1080, 373] on input "$ 591,000" at bounding box center [1070, 381] width 79 height 16
type input "$ 5,000"
type input "-$ 477,002"
type input "$ 550,000"
type input "$ 28,142"
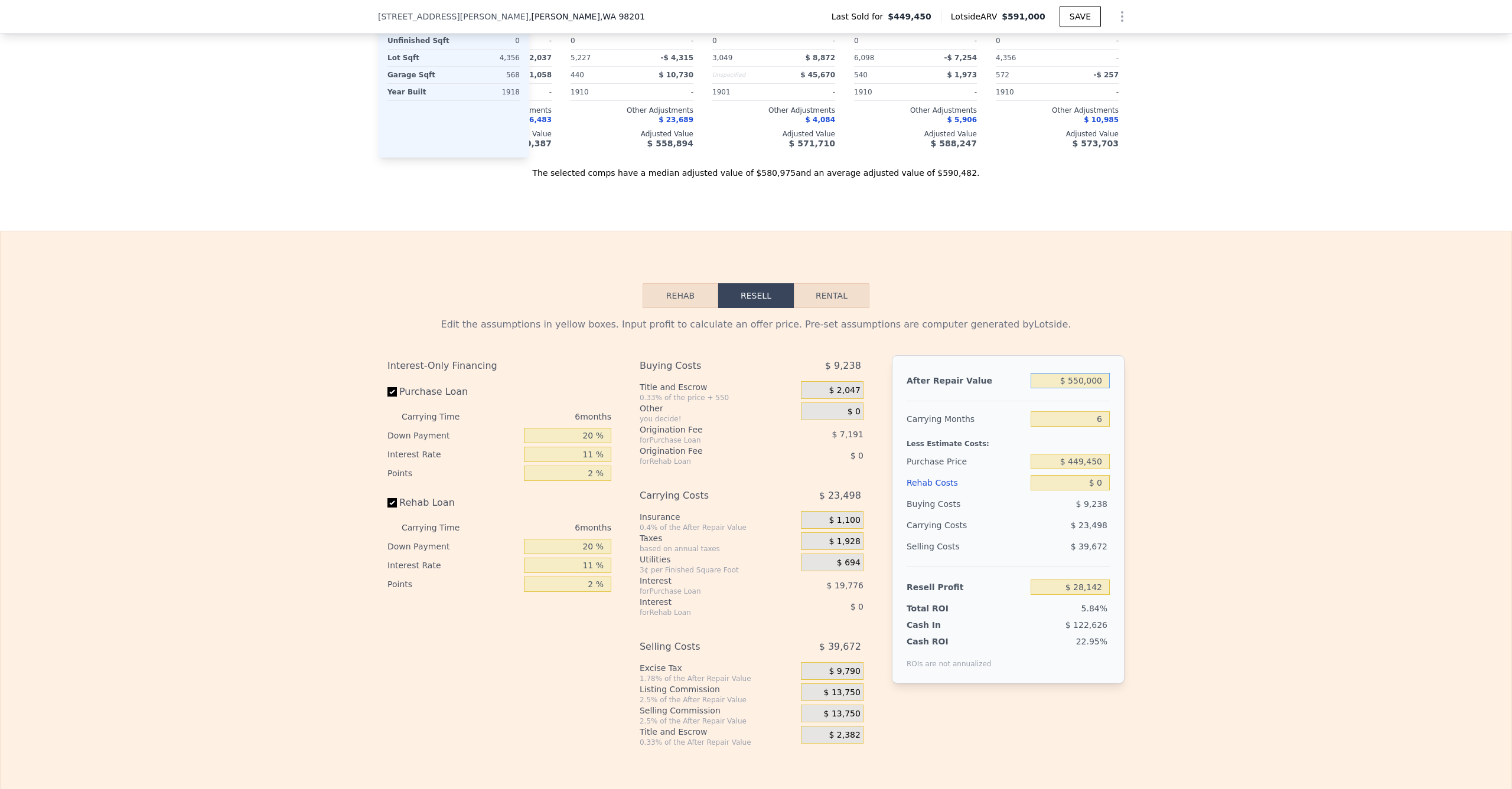
type input "$ 550,000"
drag, startPoint x: 1090, startPoint y: 403, endPoint x: 1079, endPoint y: 418, distance: 18.6
click at [1089, 412] on input "6" at bounding box center [1070, 420] width 79 height 16
click at [1071, 454] on input "$ 449,450" at bounding box center [1070, 462] width 79 height 16
click at [1073, 475] on input "$ 0" at bounding box center [1070, 483] width 79 height 16
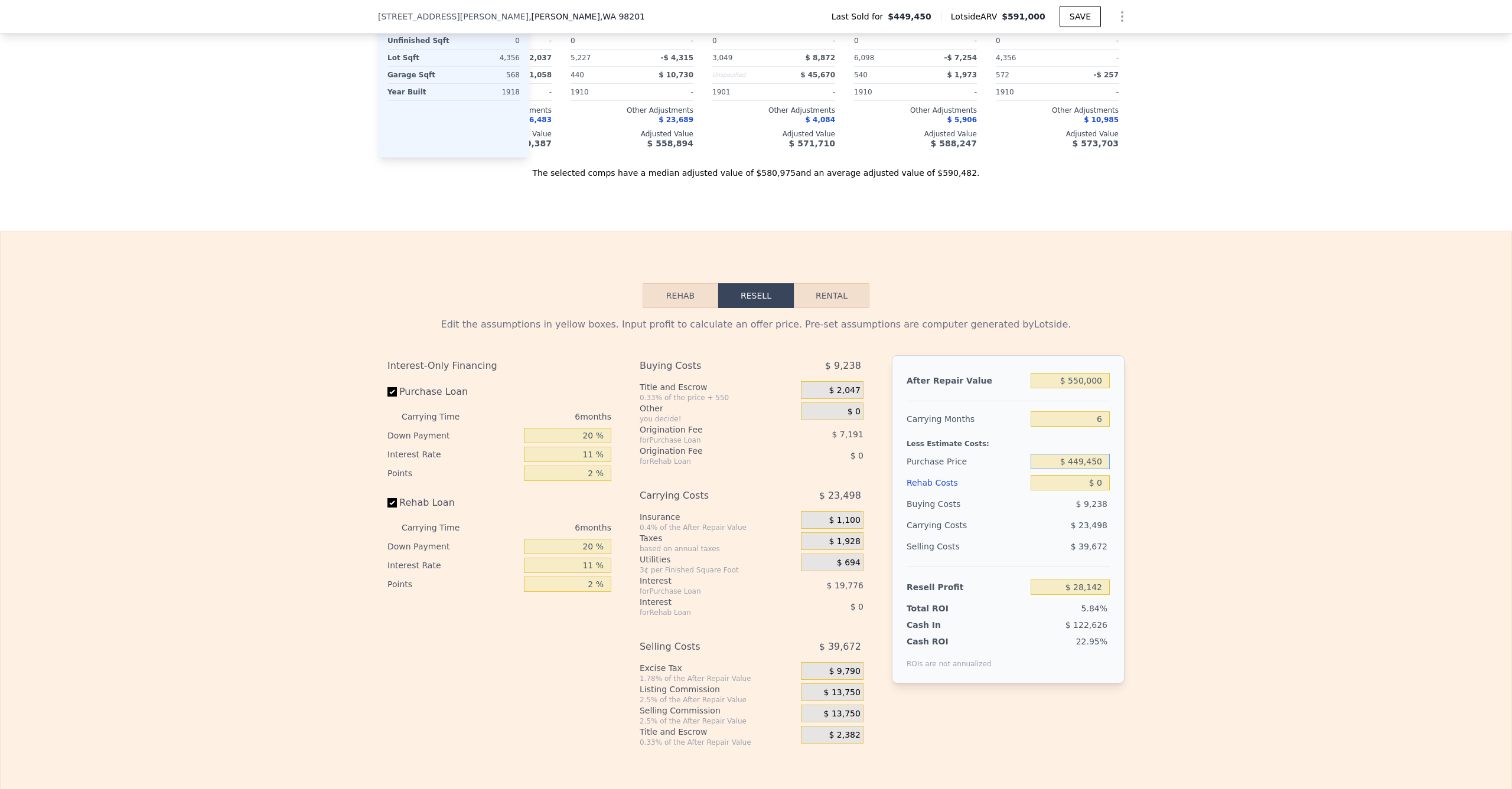
click at [1076, 454] on input "$ 449,450" at bounding box center [1070, 462] width 79 height 16
type input "$ 375,000"
click at [1081, 475] on input "$ 0" at bounding box center [1070, 483] width 79 height 16
type input "$ 107,307"
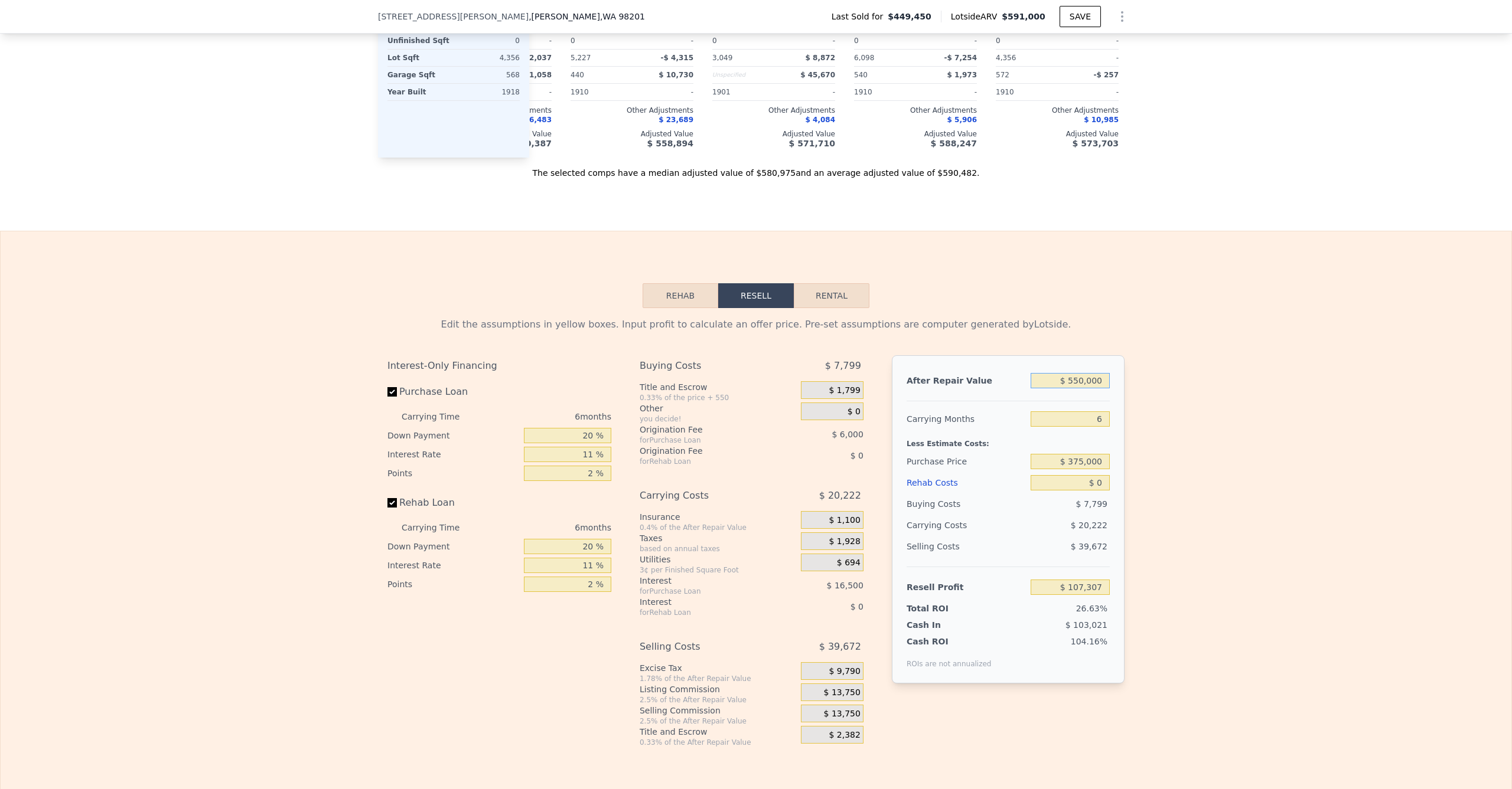
click at [1077, 373] on input "$ 550,000" at bounding box center [1070, 381] width 79 height 16
click at [1081, 373] on input "$ 550,000" at bounding box center [1070, 381] width 79 height 16
click at [1079, 373] on input "$ 550,000" at bounding box center [1070, 381] width 79 height 16
type input "$ 55,000"
type input "-$ 351,493"
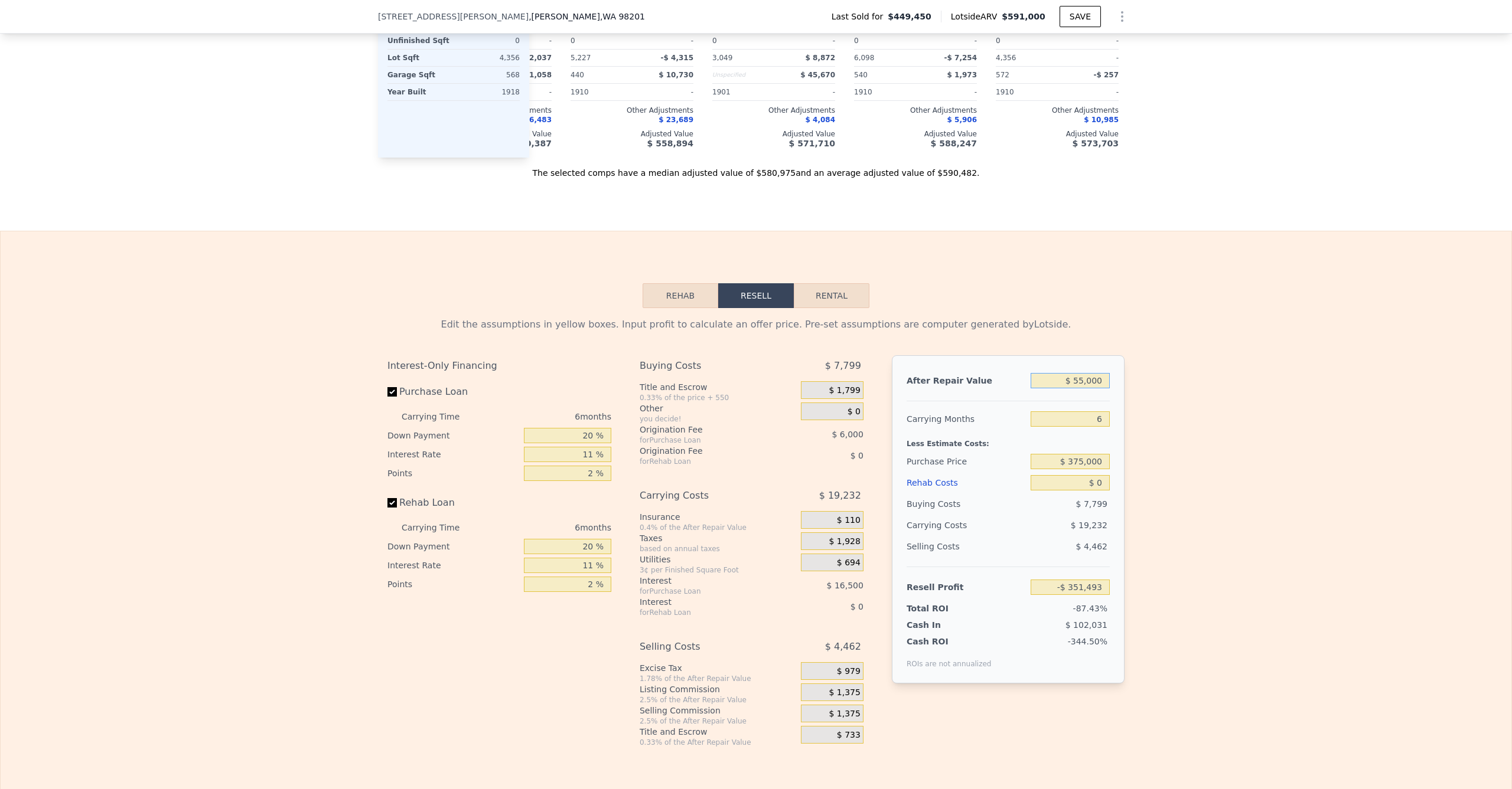
type input "$ 5,000"
type input "-$ 397,837"
type input "$ 575,000"
type input "$ 130,479"
type input "$ 575,000"
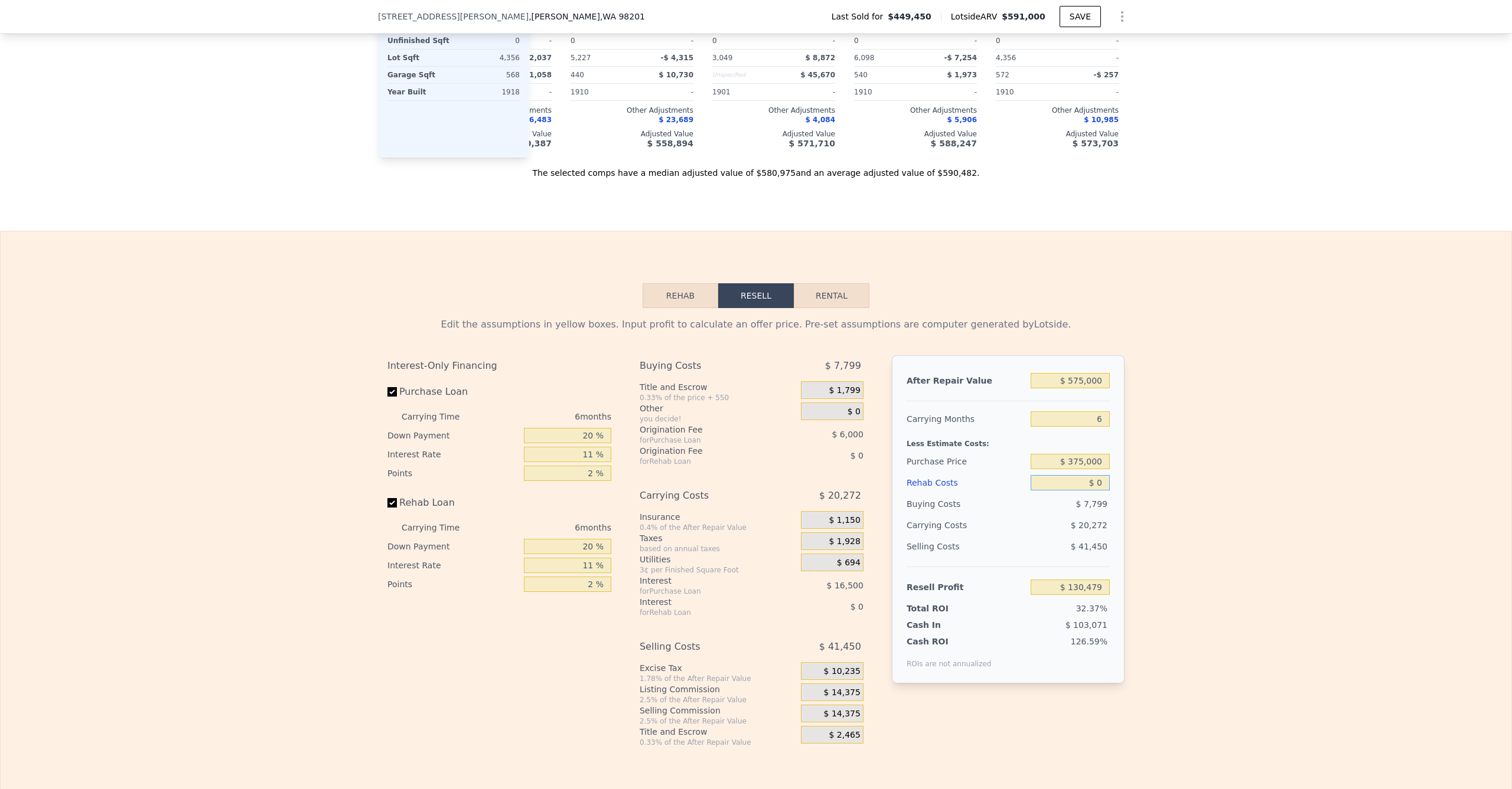
click at [1077, 475] on input "$ 0" at bounding box center [1070, 483] width 79 height 16
type input "$ 60"
type input "$ 130,418"
type input "$ 600"
type input "$ 129,845"
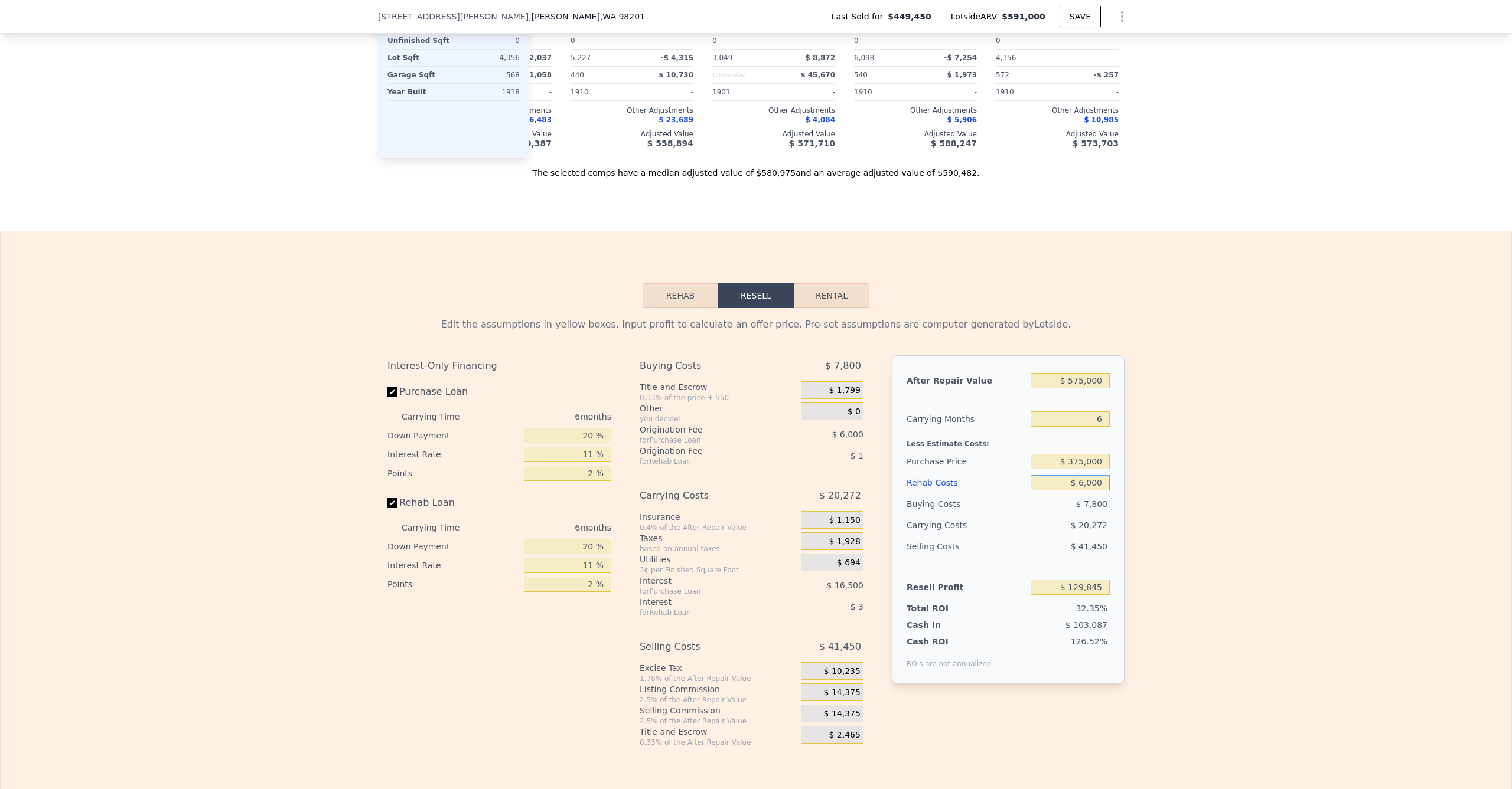
type input "$ 60,000"
type input "$ 66,879"
click at [1208, 452] on div "Edit the assumptions in yellow boxes. Input profit to calculate an offer price.…" at bounding box center [756, 527] width 1511 height 439
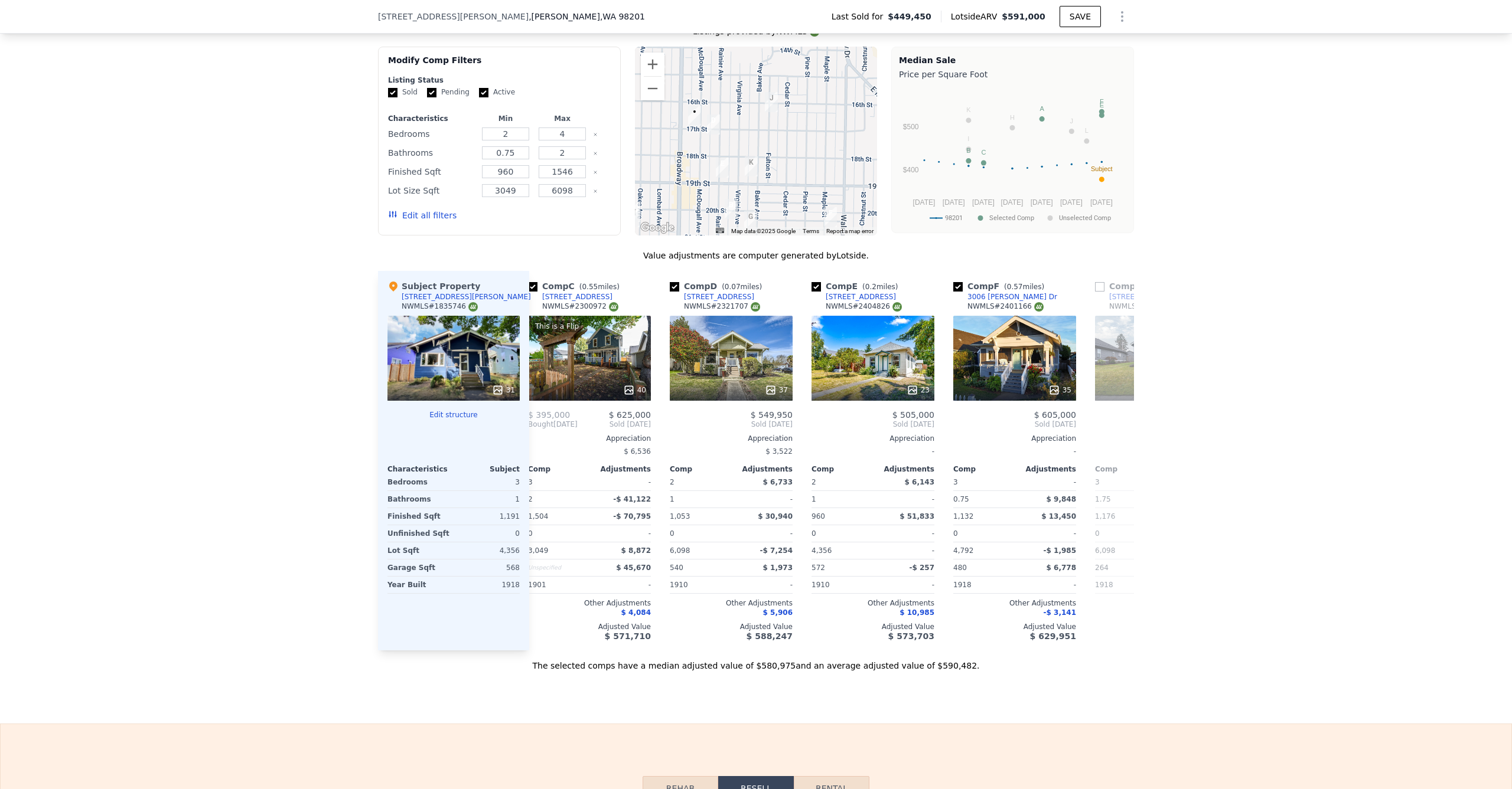
scroll to position [0, 0]
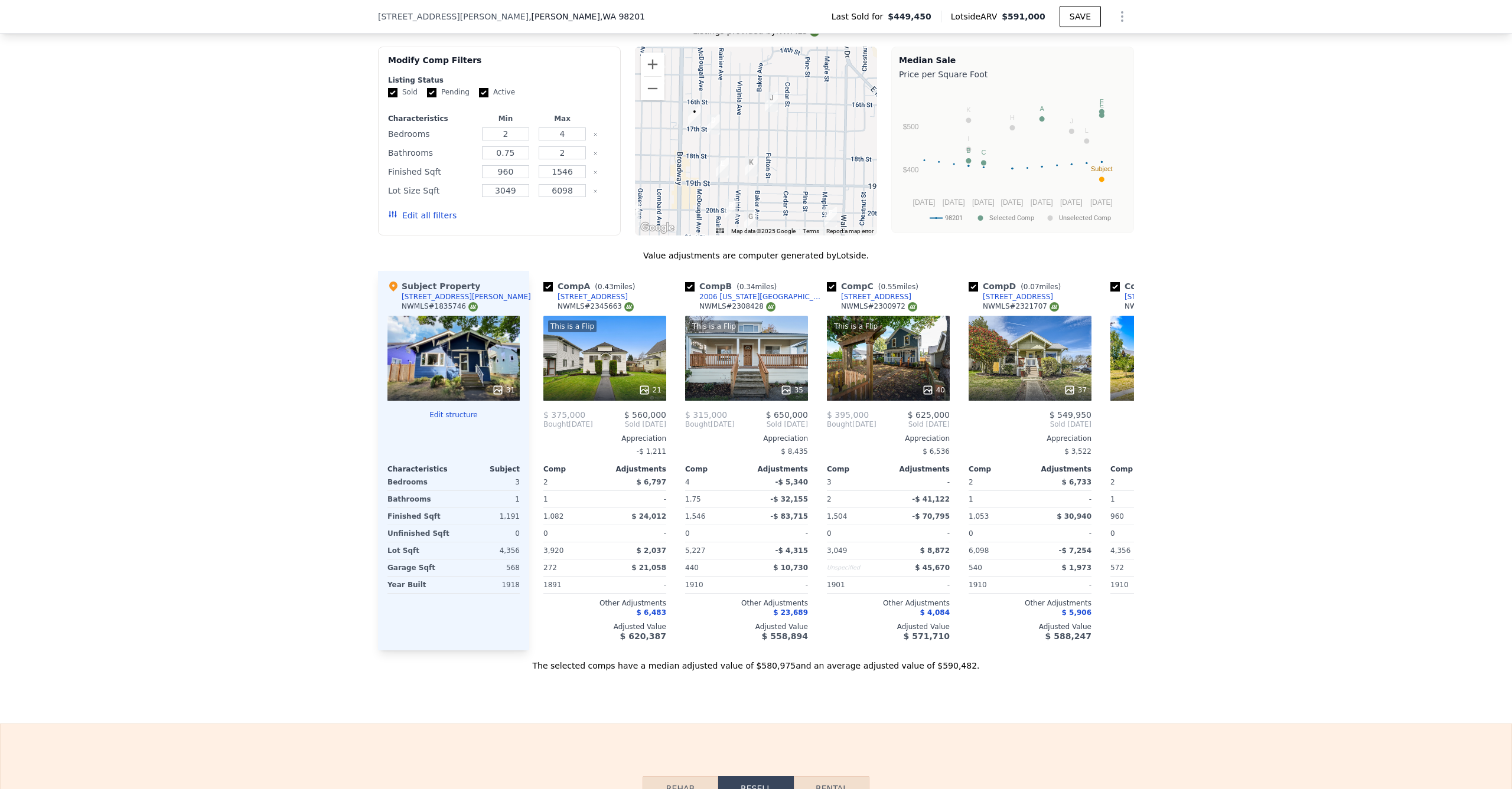
click at [439, 344] on div "31" at bounding box center [453, 358] width 133 height 85
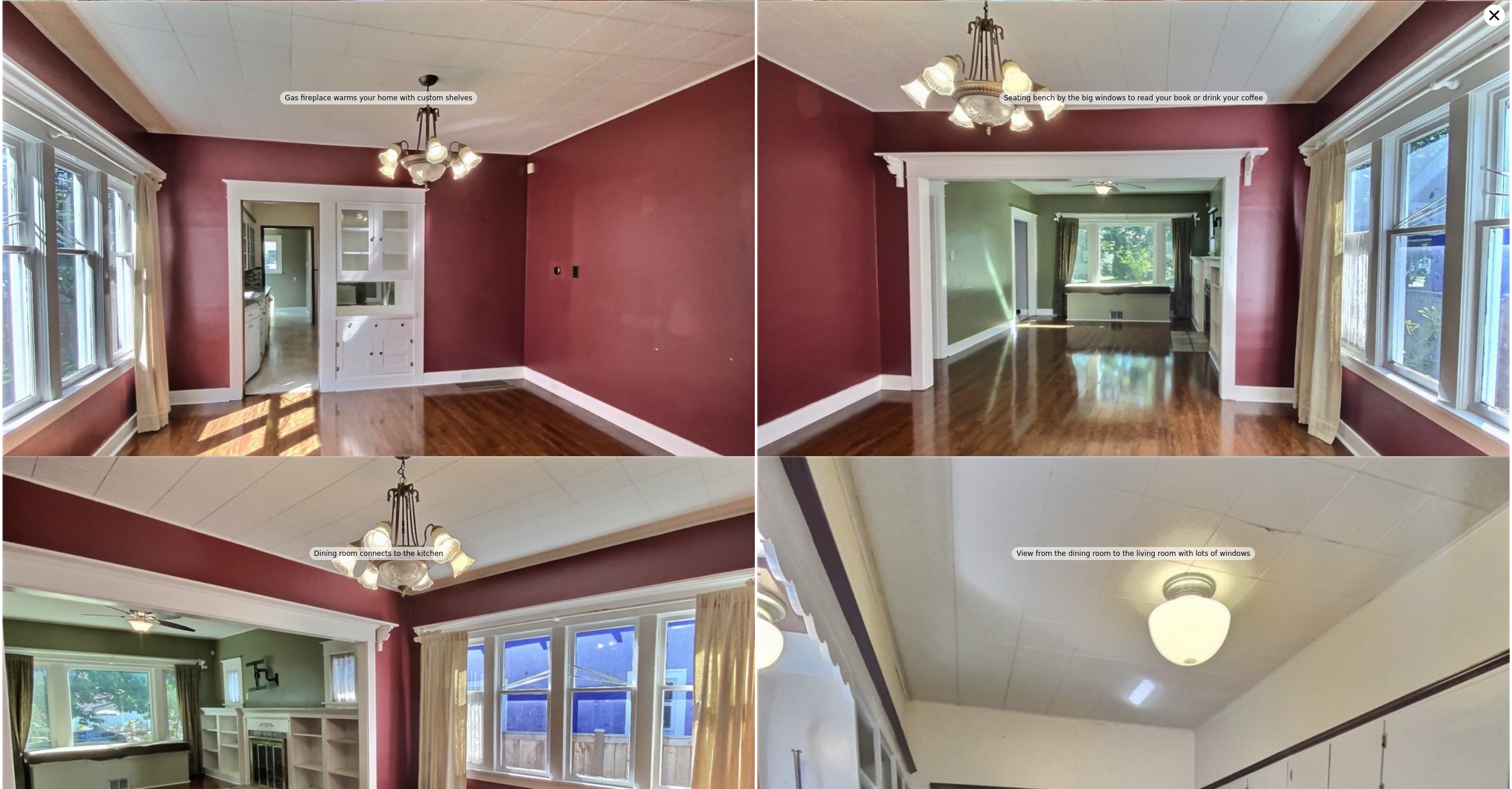
scroll to position [912, 0]
click at [1491, 14] on icon at bounding box center [1494, 15] width 22 height 22
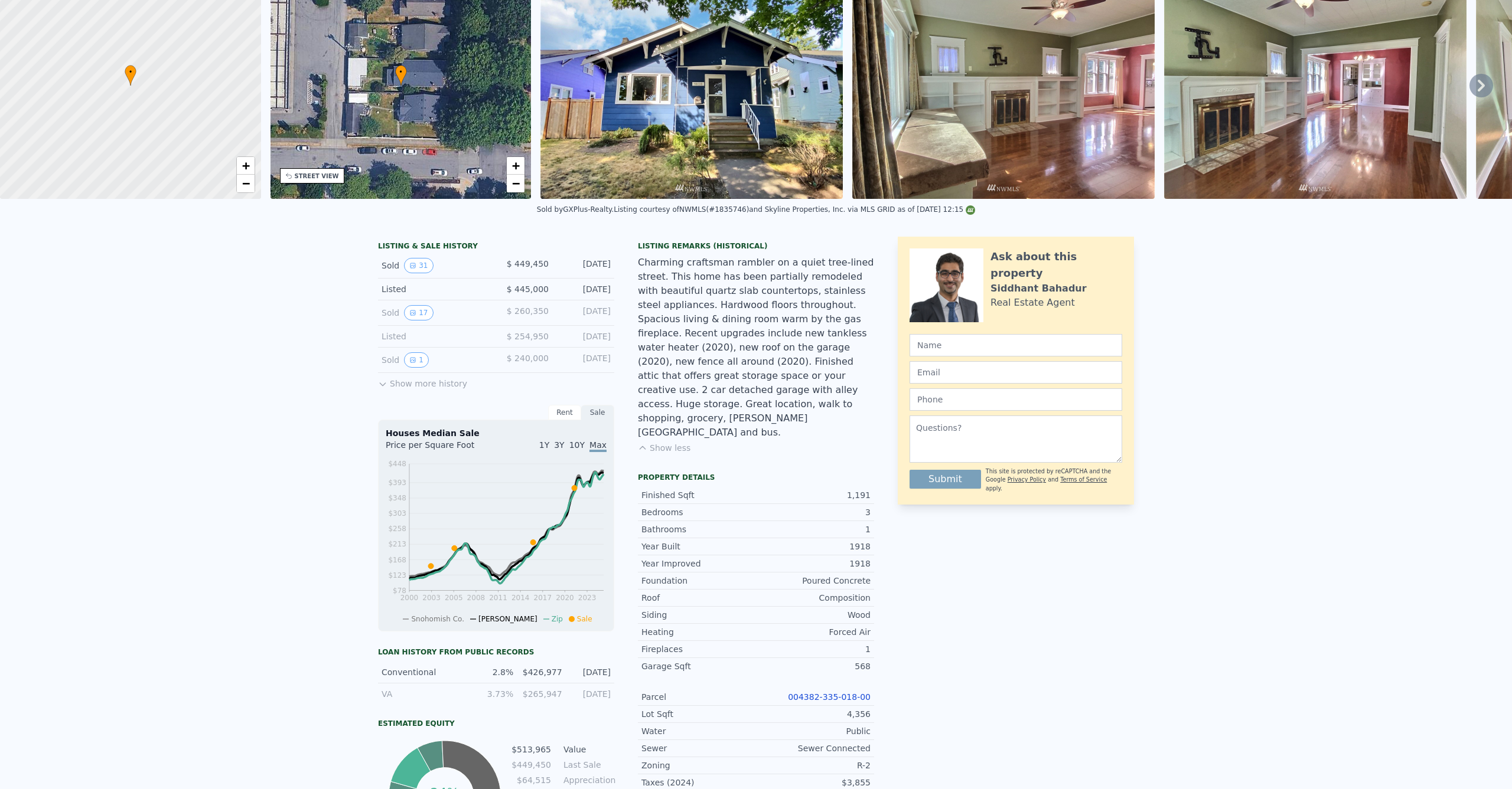
scroll to position [0, 0]
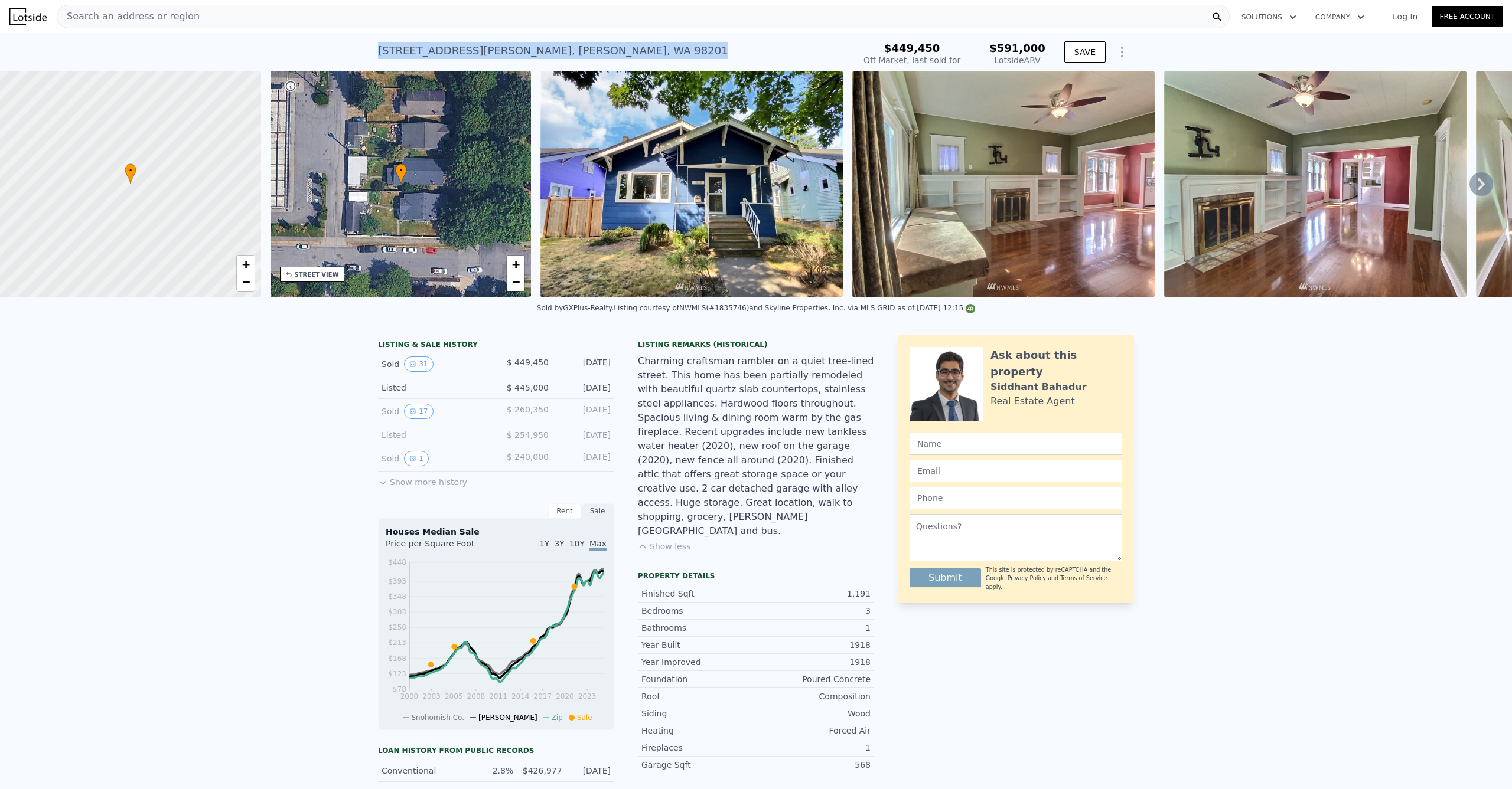
drag, startPoint x: 520, startPoint y: 39, endPoint x: 565, endPoint y: 47, distance: 45.7
click at [584, 54] on div "[STREET_ADDRESS][PERSON_NAME] Sold [DATE] for $449,450 (~ARV $591k )" at bounding box center [614, 54] width 471 height 33
copy div "[STREET_ADDRESS][PERSON_NAME] Sold [DATE] for $449,450 (~ARV $591k )"
